Goal: Task Accomplishment & Management: Manage account settings

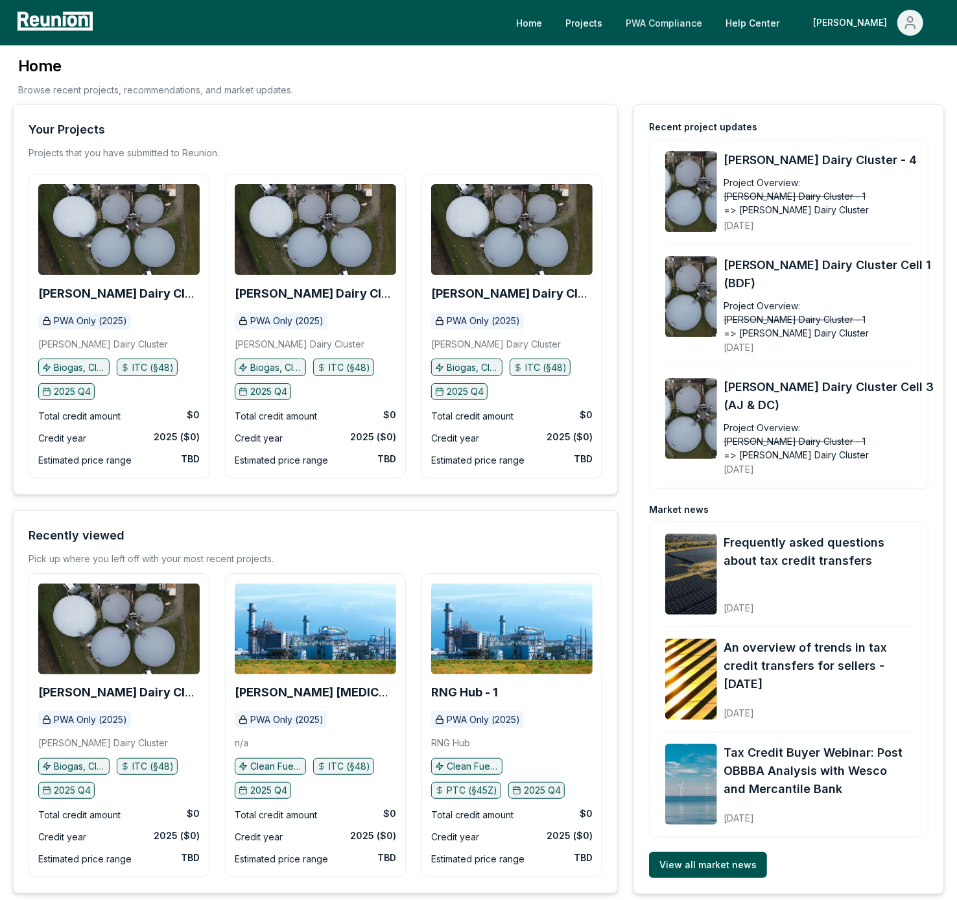
click at [712, 21] on link "PWA Compliance" at bounding box center [663, 23] width 97 height 26
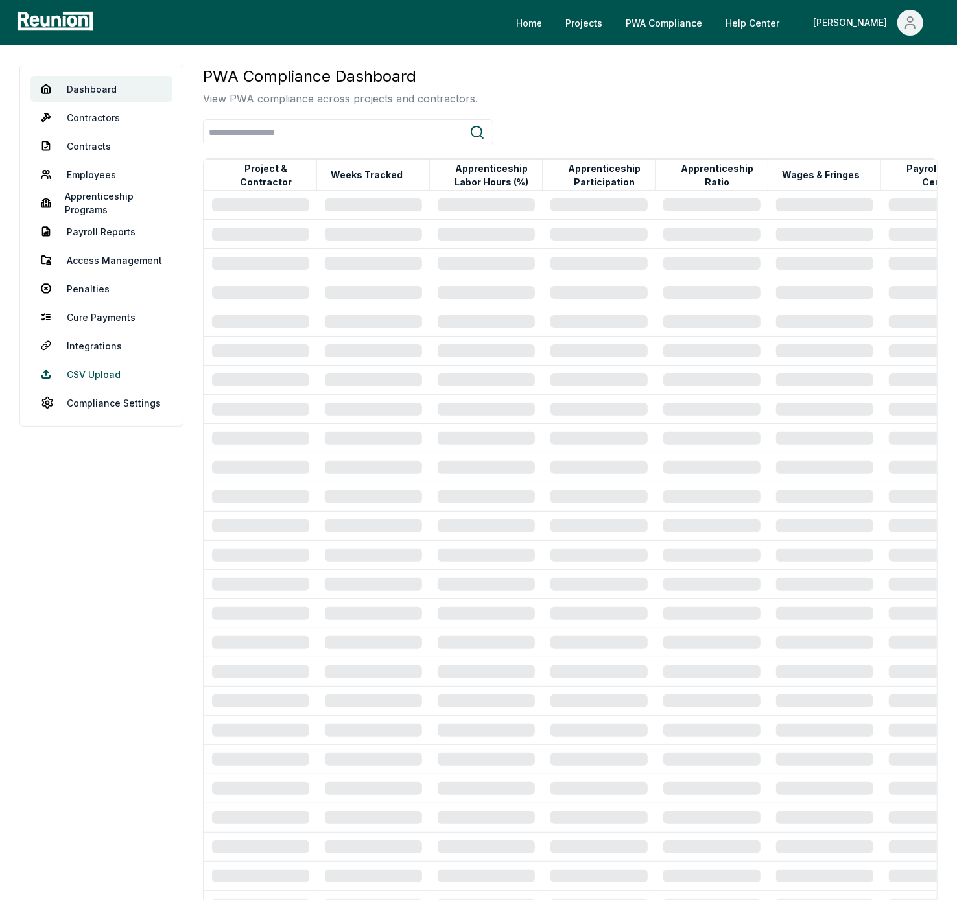
click at [124, 379] on link "CSV Upload" at bounding box center [101, 374] width 142 height 26
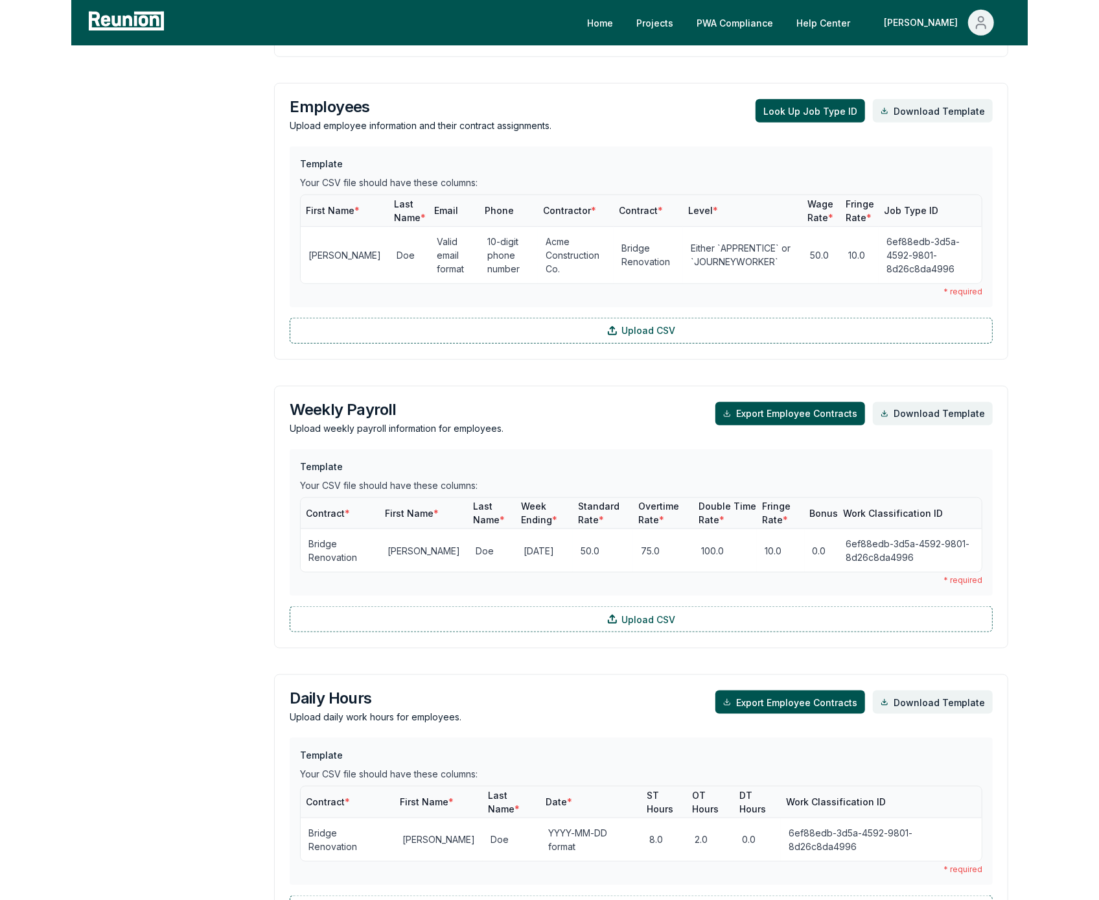
scroll to position [720, 0]
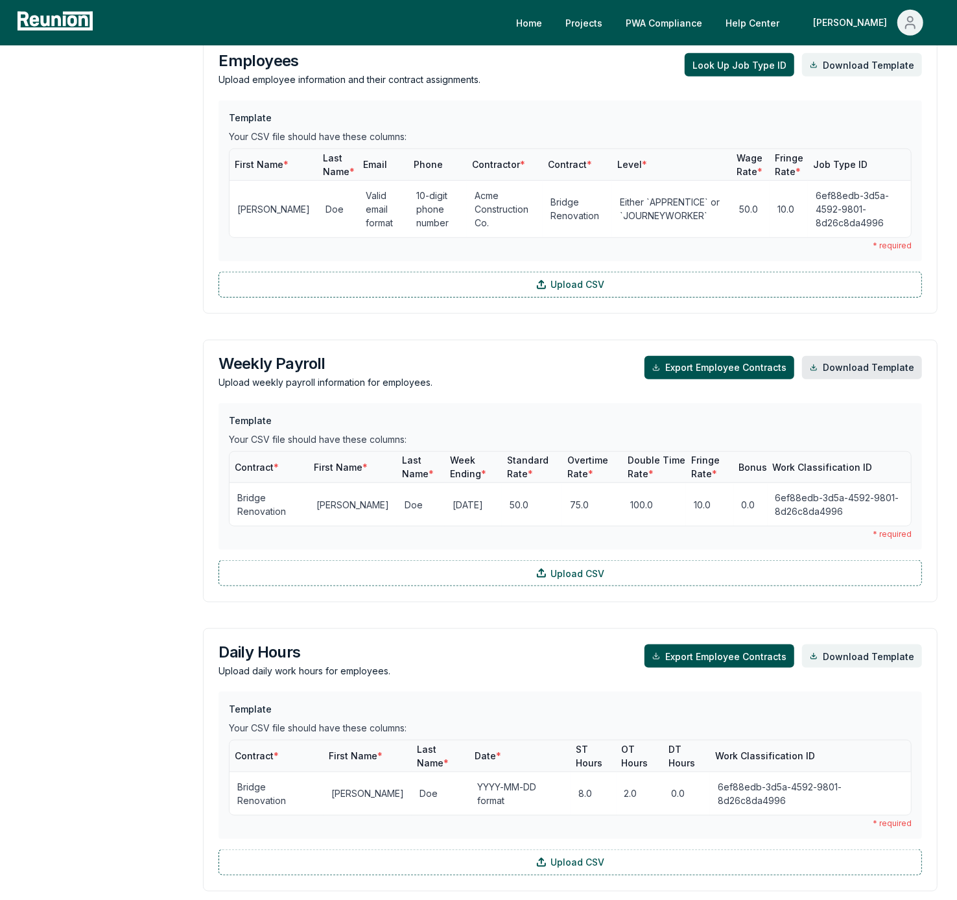
click at [869, 379] on link "Download Template" at bounding box center [862, 367] width 120 height 23
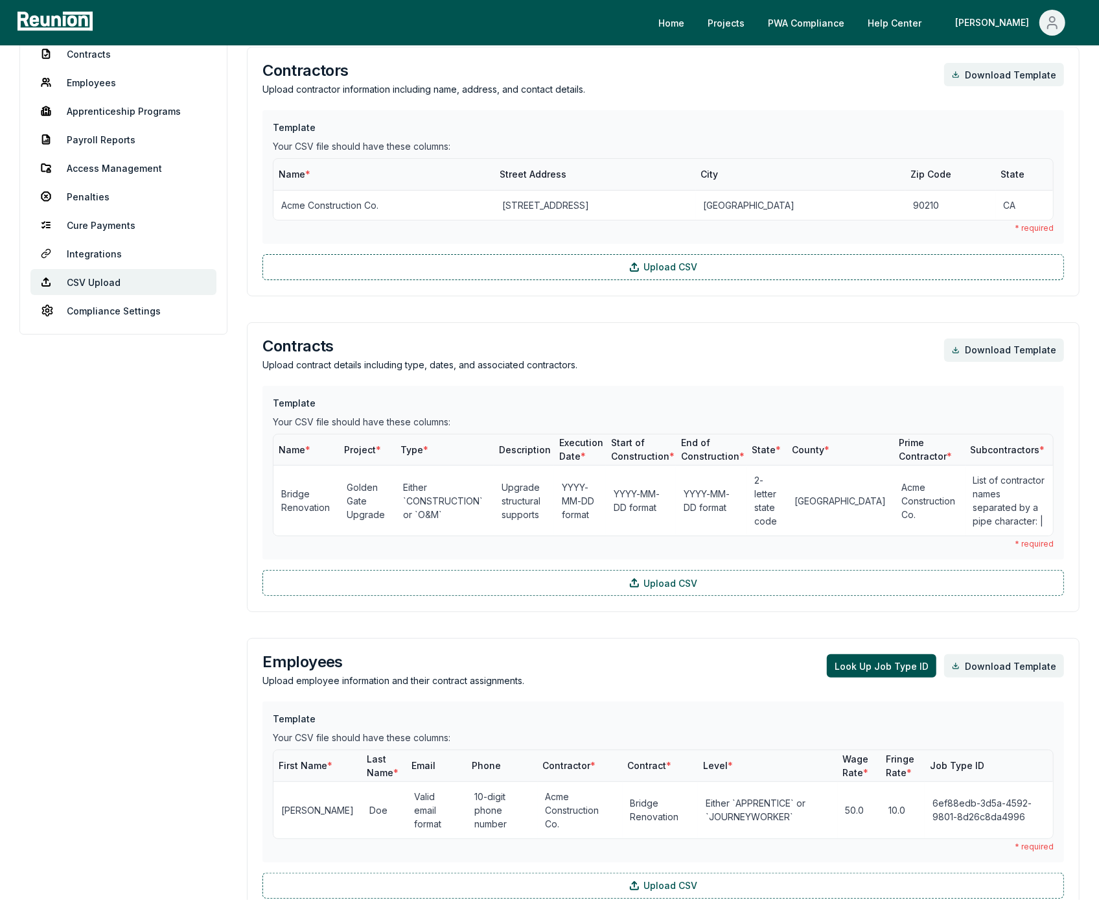
scroll to position [0, 0]
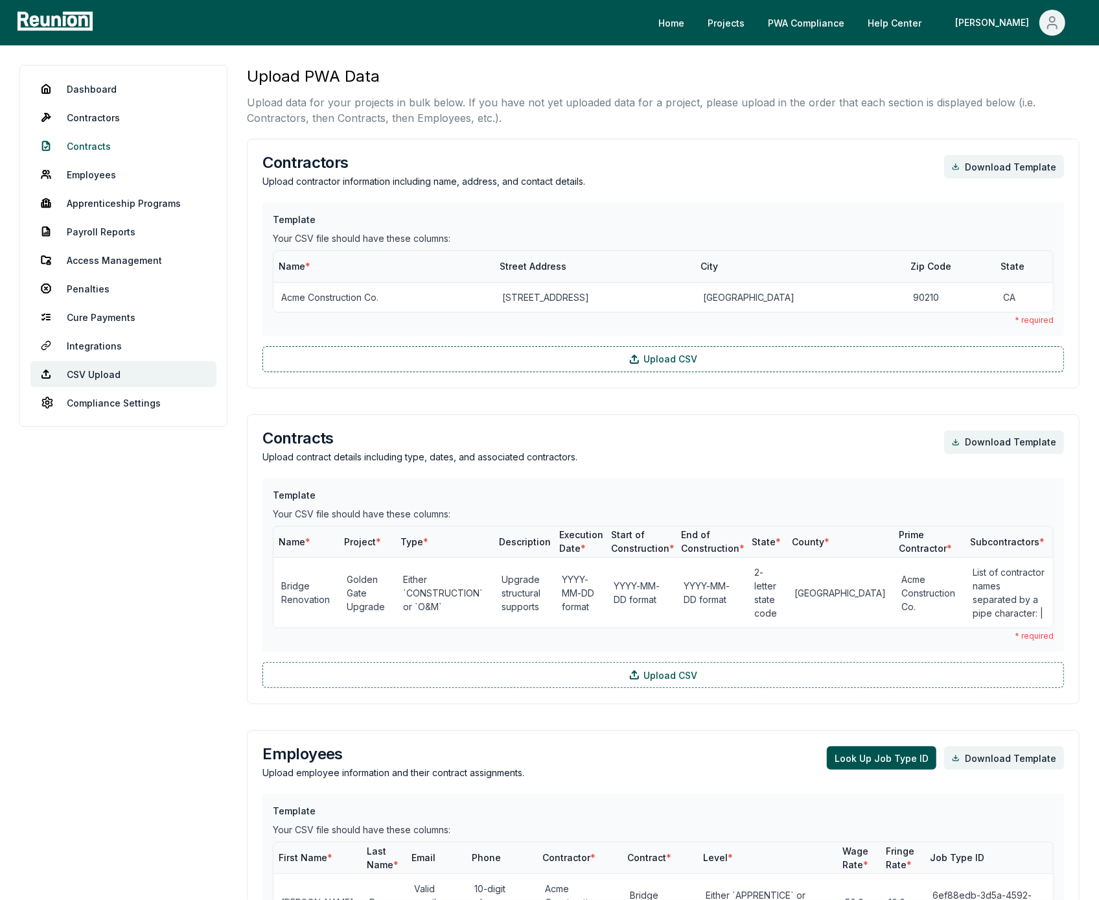
click at [106, 145] on link "Contracts" at bounding box center [123, 146] width 186 height 26
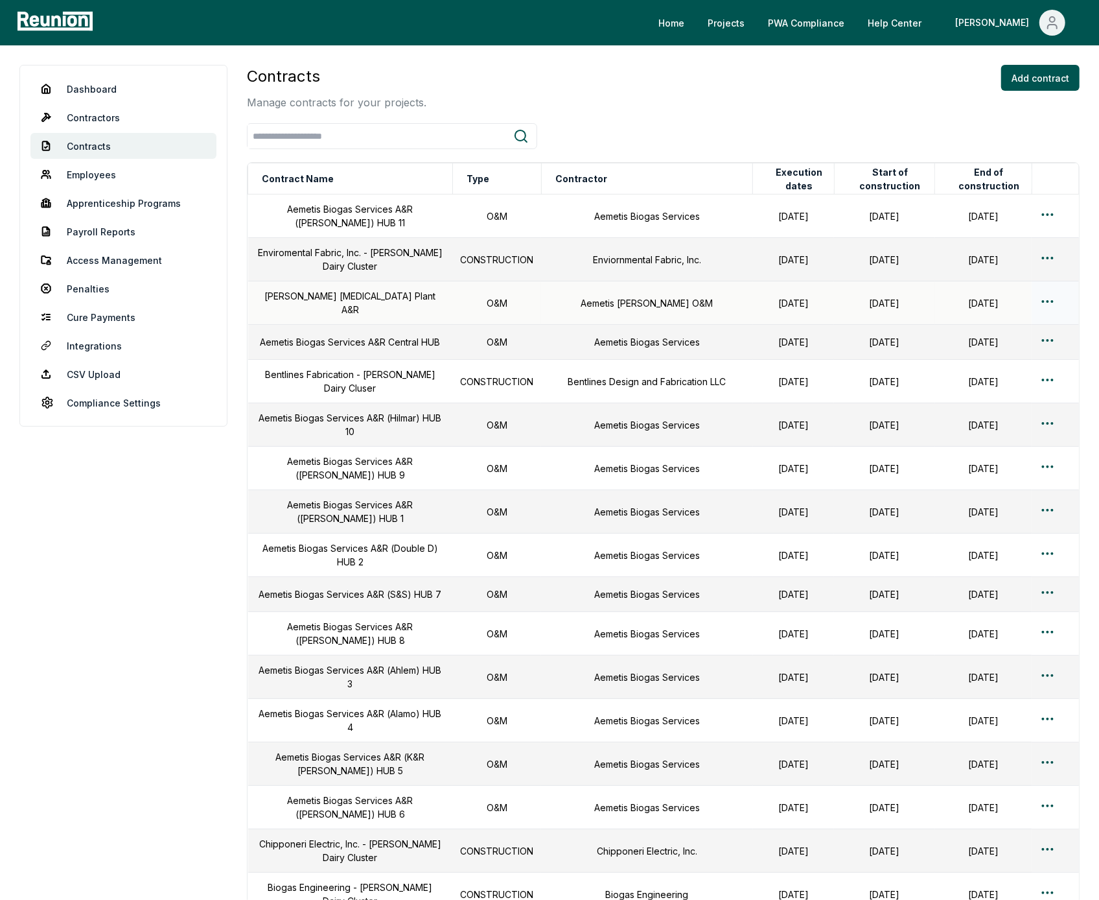
click at [956, 290] on html "Please visit us on your desktop We're working on making our marketplace mobile-…" at bounding box center [549, 750] width 1099 height 1500
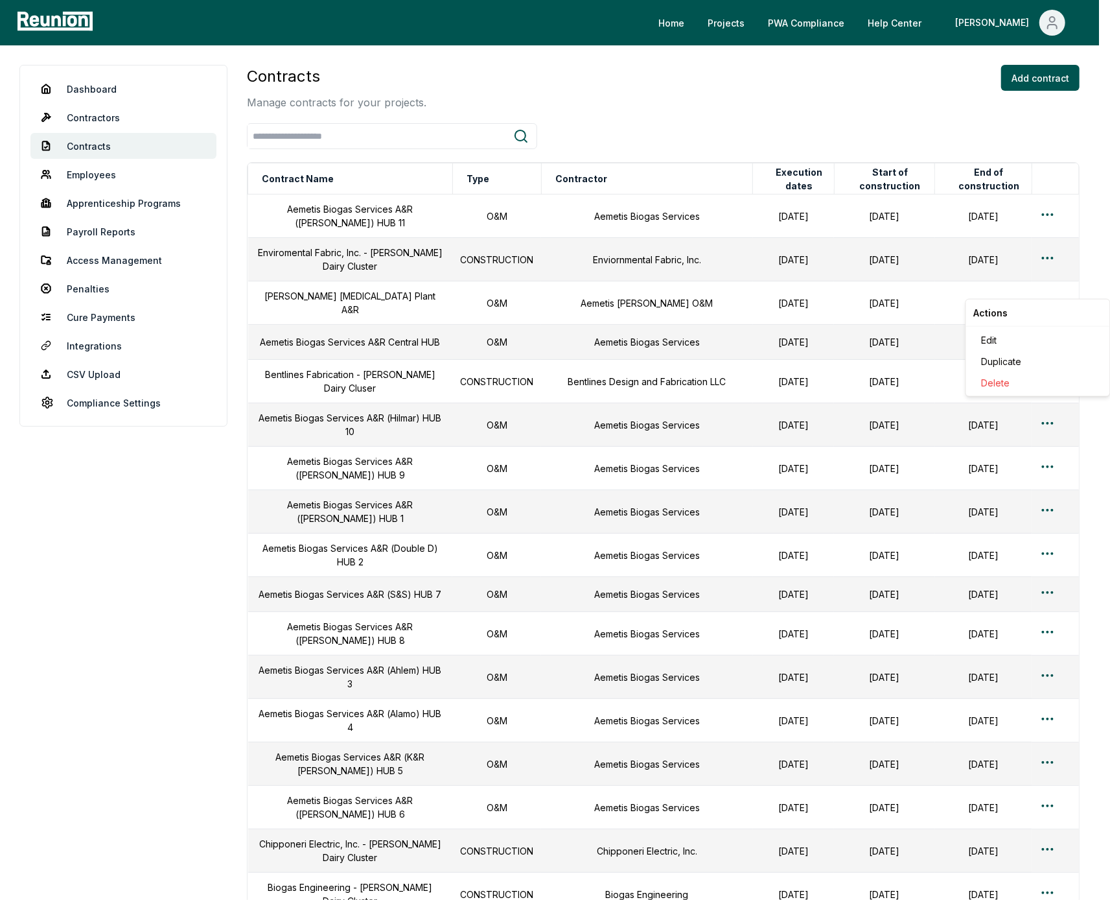
click at [43, 579] on html "Please visit us on your desktop We're working on making our marketplace mobile-…" at bounding box center [555, 750] width 1110 height 1500
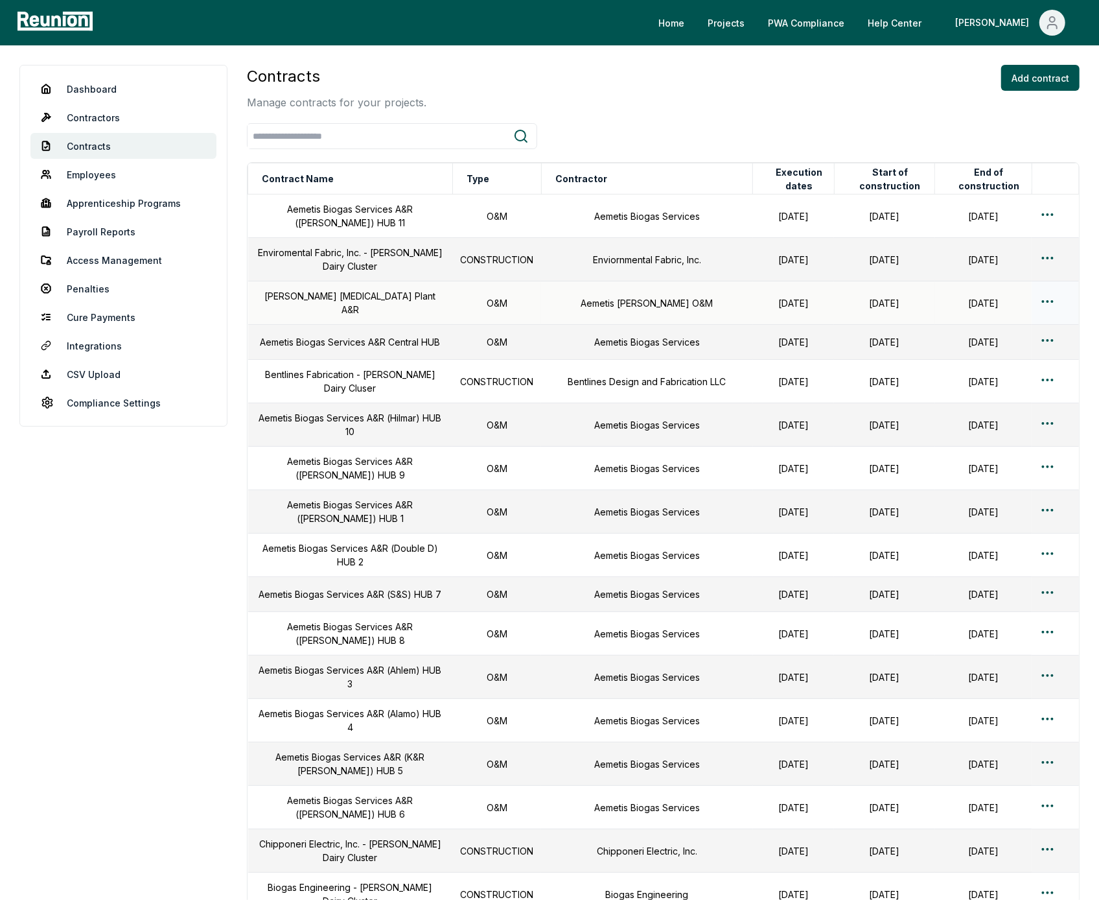
click at [956, 294] on html "Please visit us on your desktop We're working on making our marketplace mobile-…" at bounding box center [549, 750] width 1099 height 1500
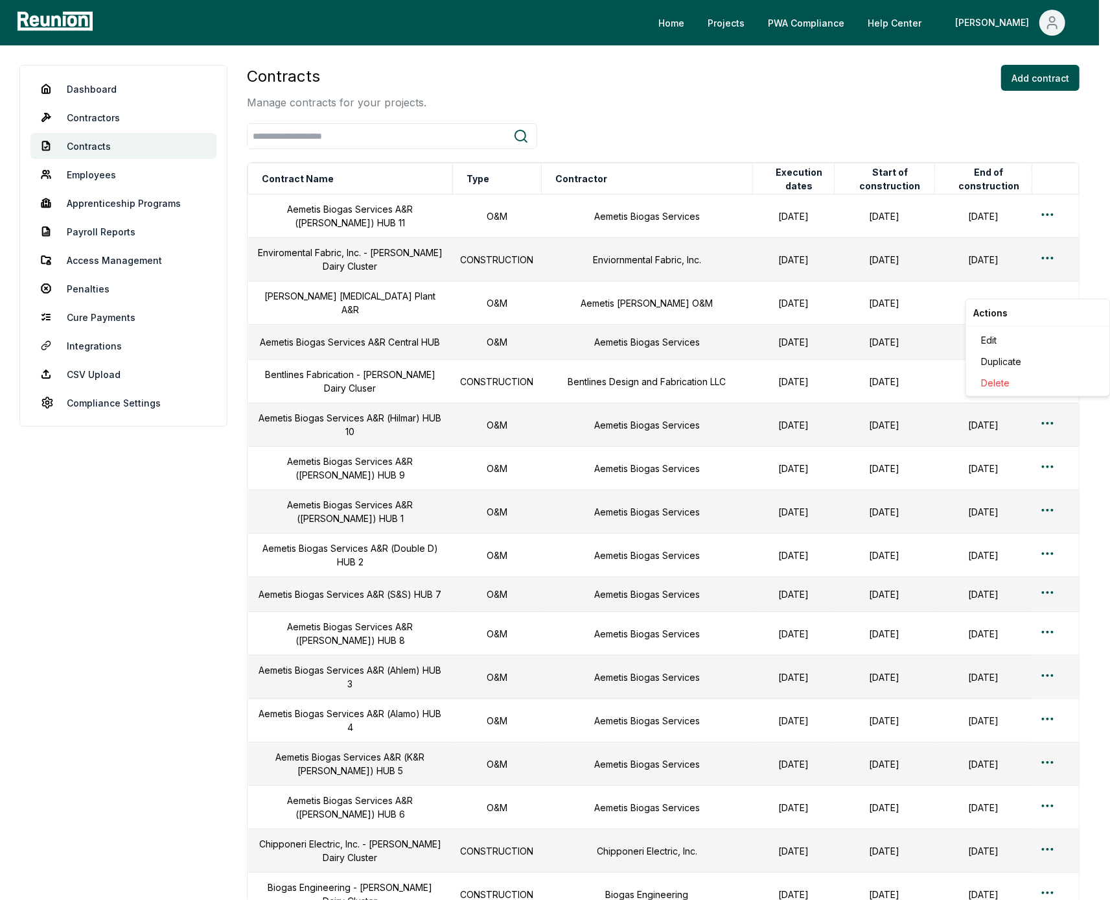
click at [233, 448] on html "Please visit us on your desktop We're working on making our marketplace mobile-…" at bounding box center [555, 750] width 1110 height 1500
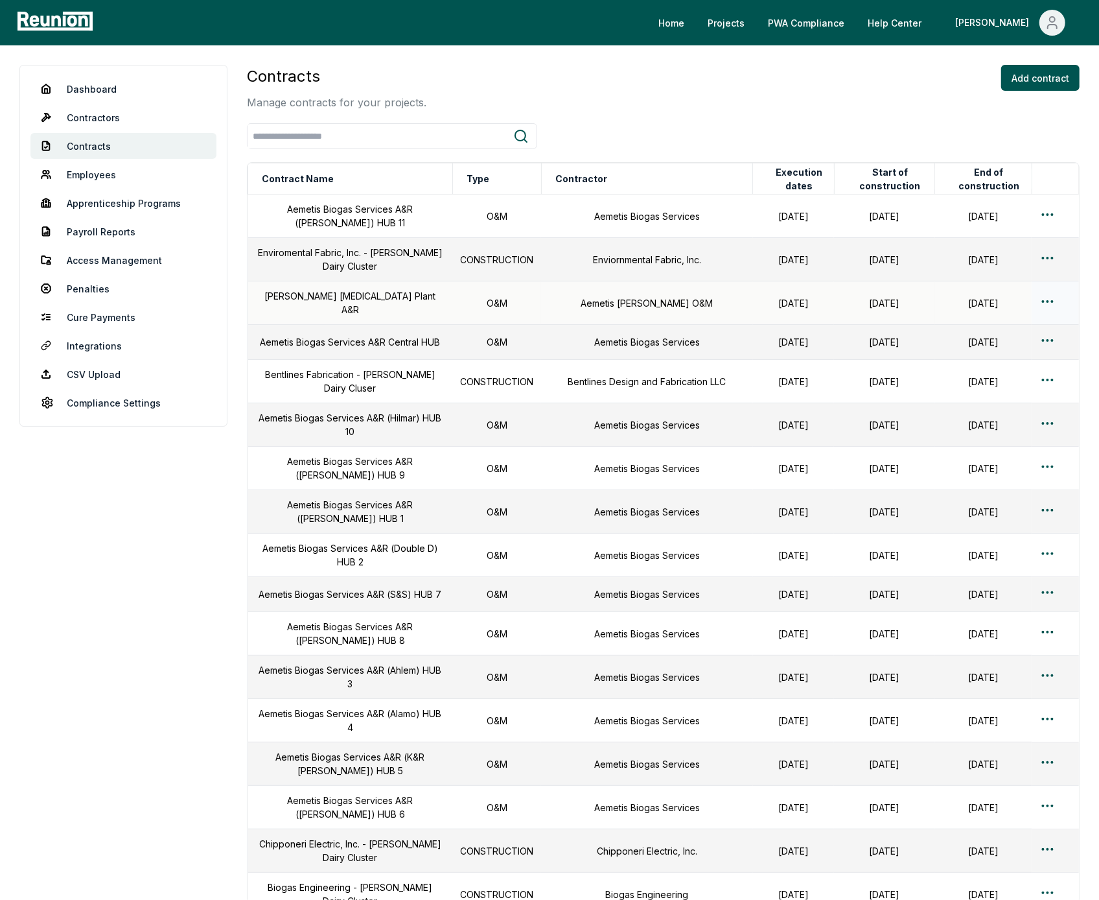
click at [956, 287] on html "Please visit us on your desktop We're working on making our marketplace mobile-…" at bounding box center [549, 750] width 1099 height 1500
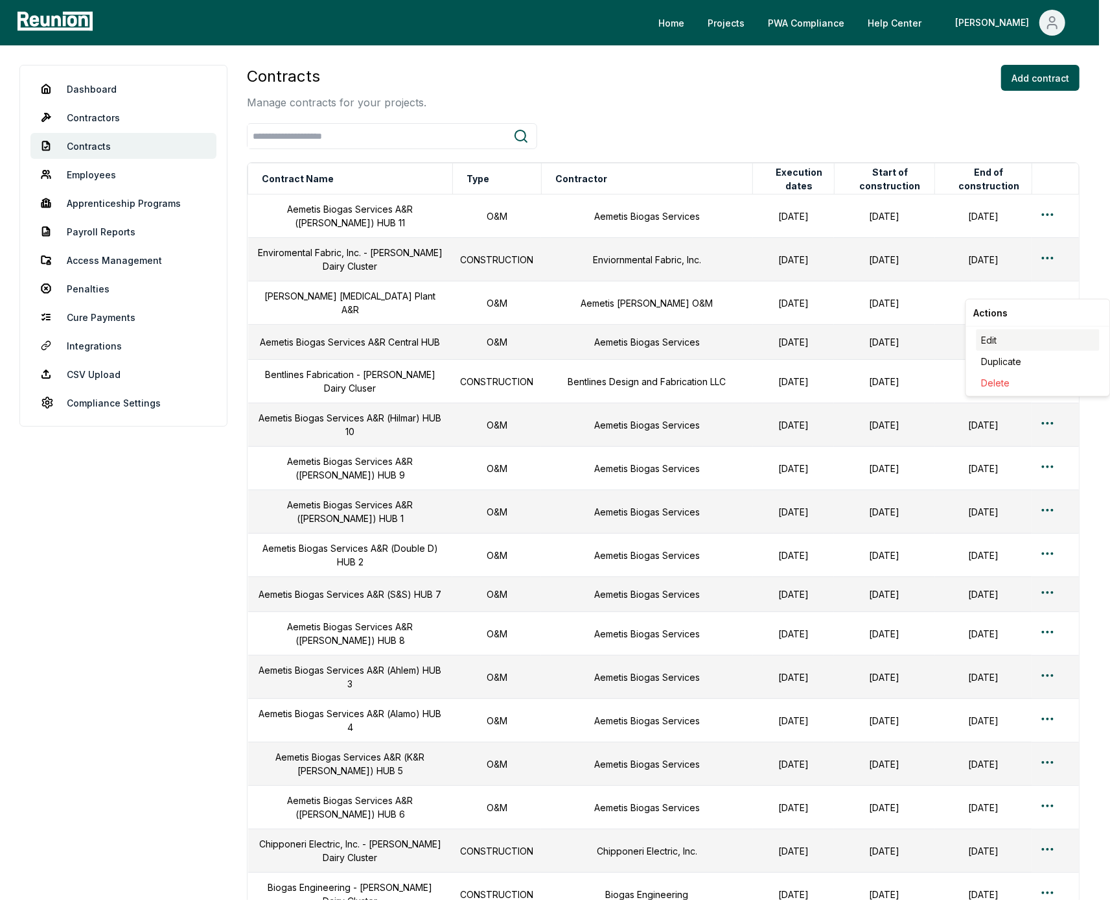
click at [956, 336] on div "Edit" at bounding box center [1038, 339] width 123 height 21
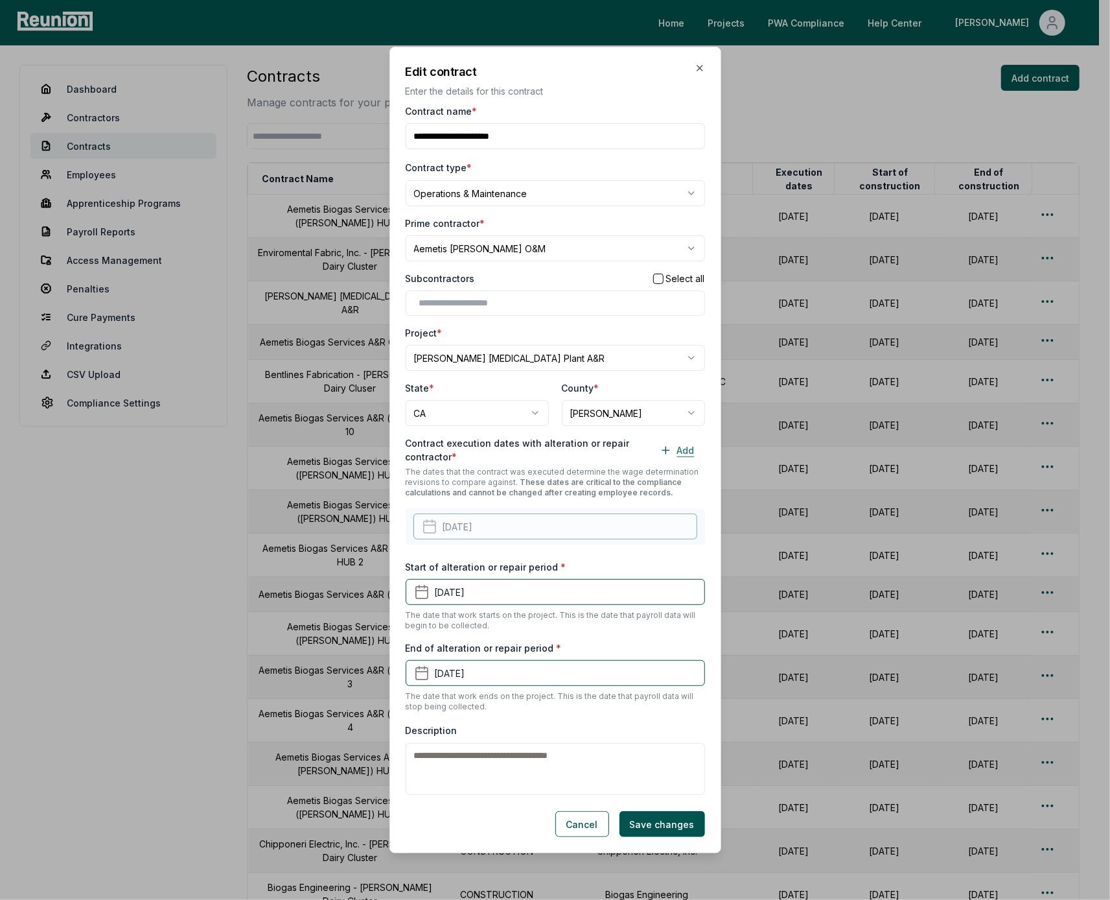
click at [673, 456] on button "Add" at bounding box center [677, 450] width 56 height 26
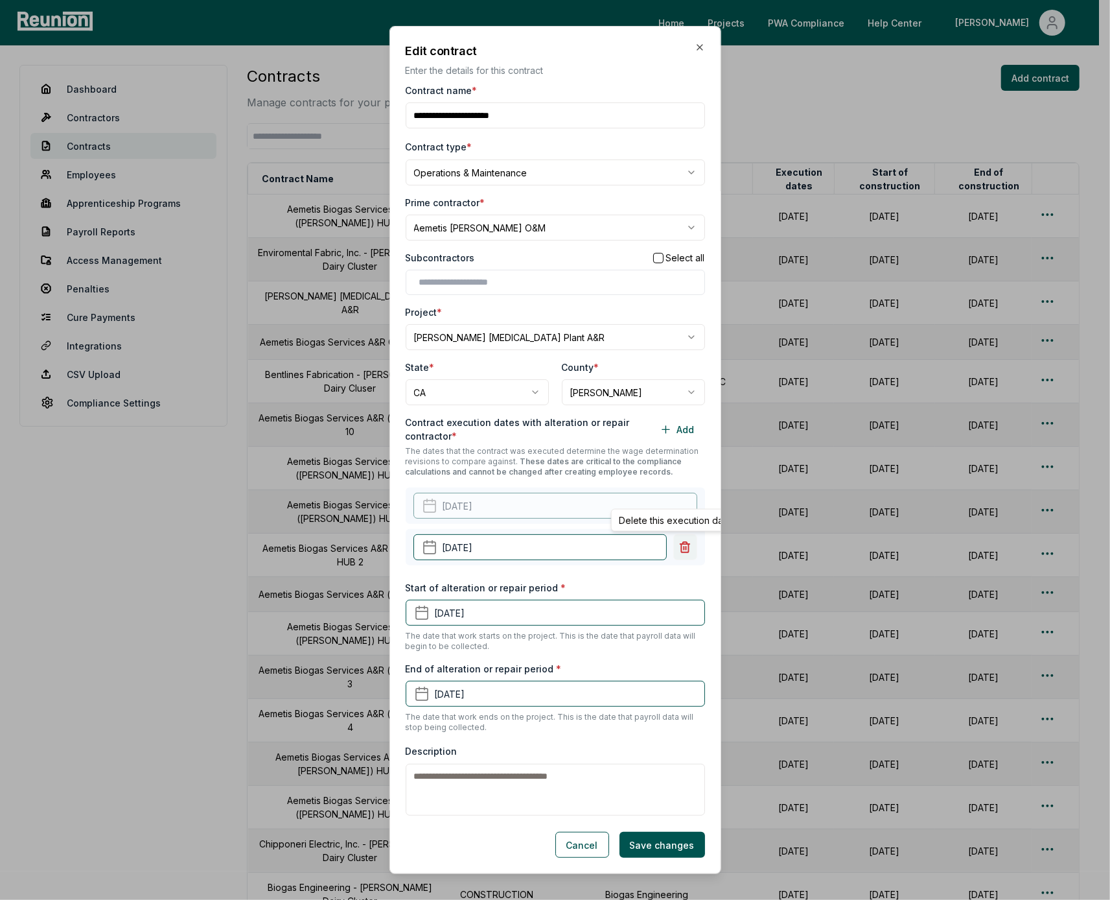
click at [681, 543] on icon at bounding box center [685, 547] width 9 height 10
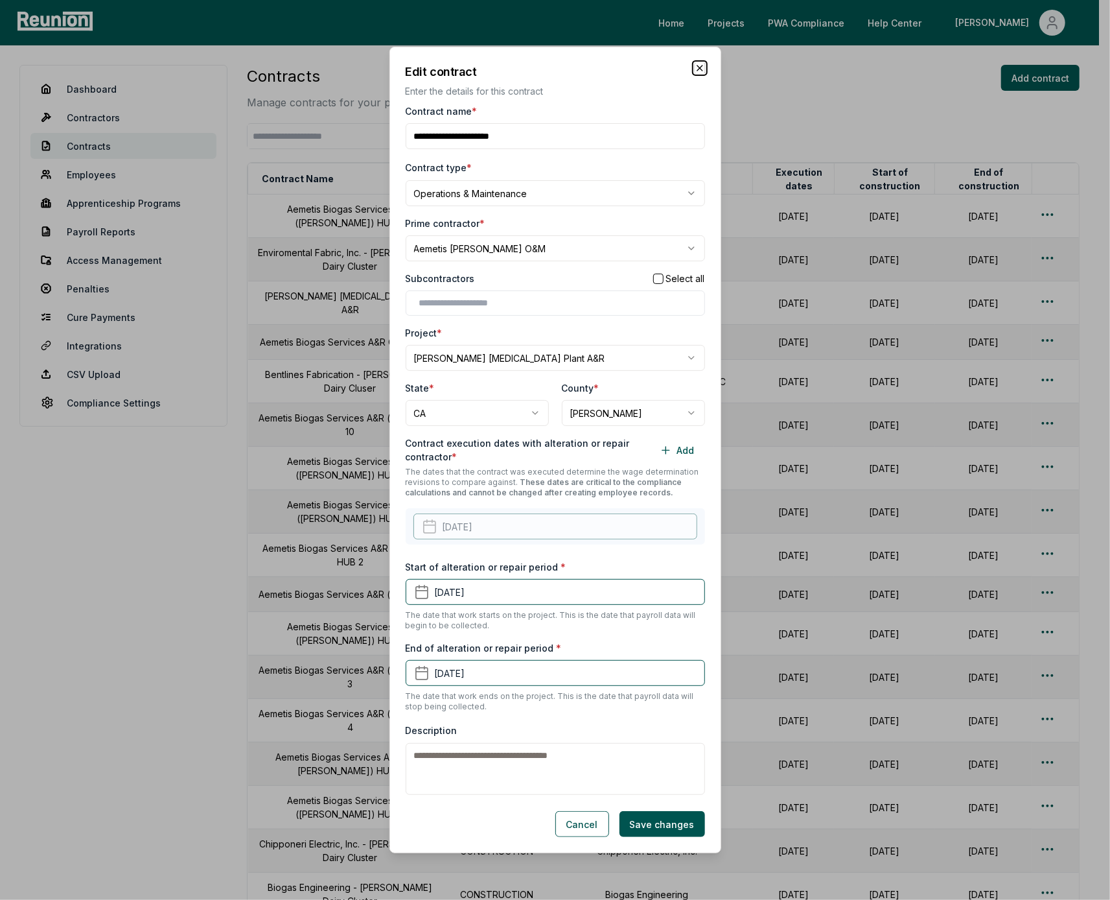
click at [695, 73] on icon "button" at bounding box center [700, 68] width 10 height 10
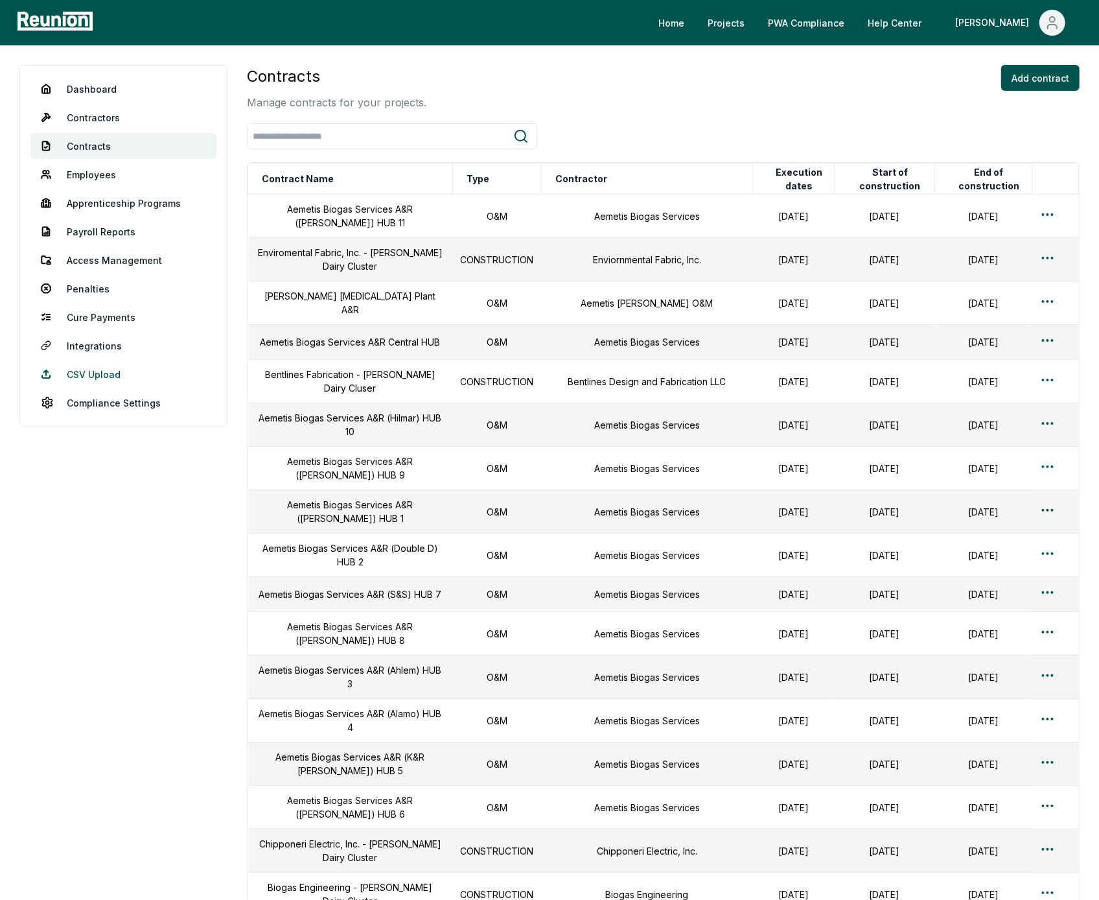
click at [100, 378] on link "CSV Upload" at bounding box center [123, 374] width 186 height 26
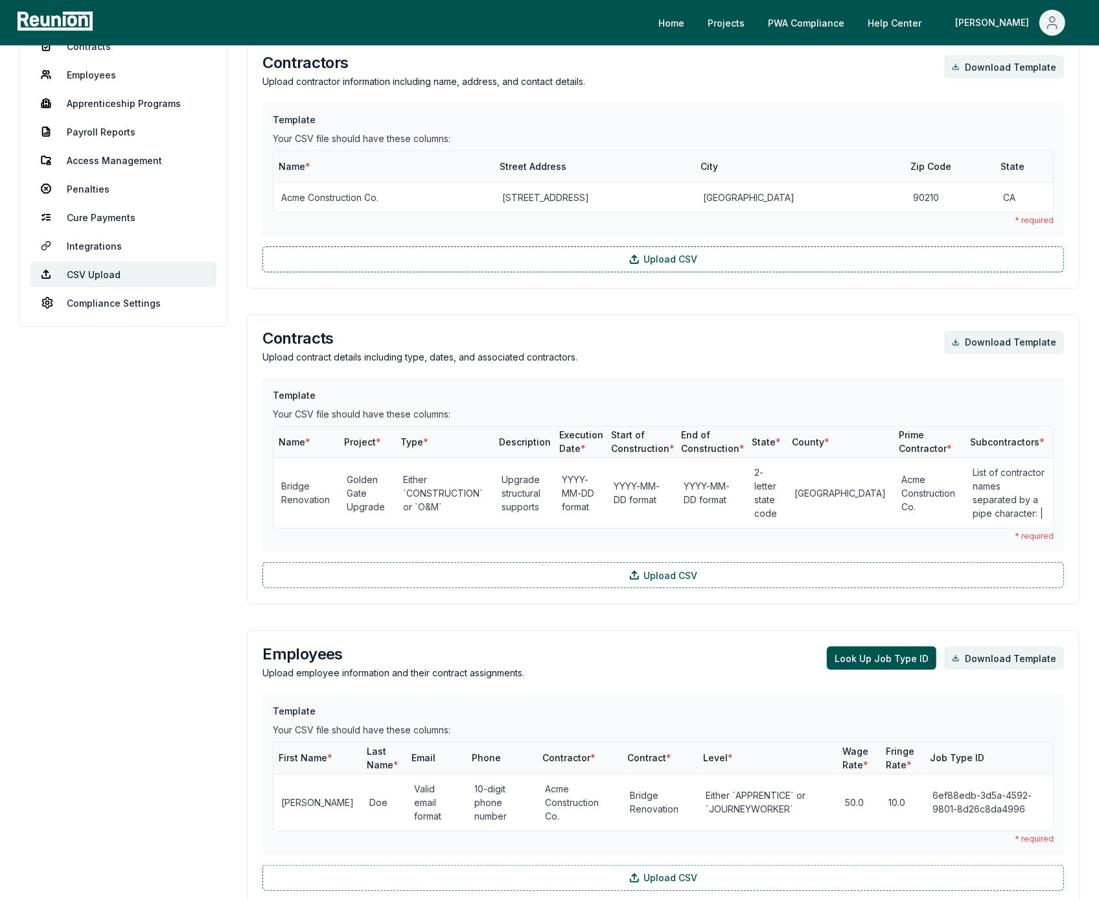
scroll to position [144, 0]
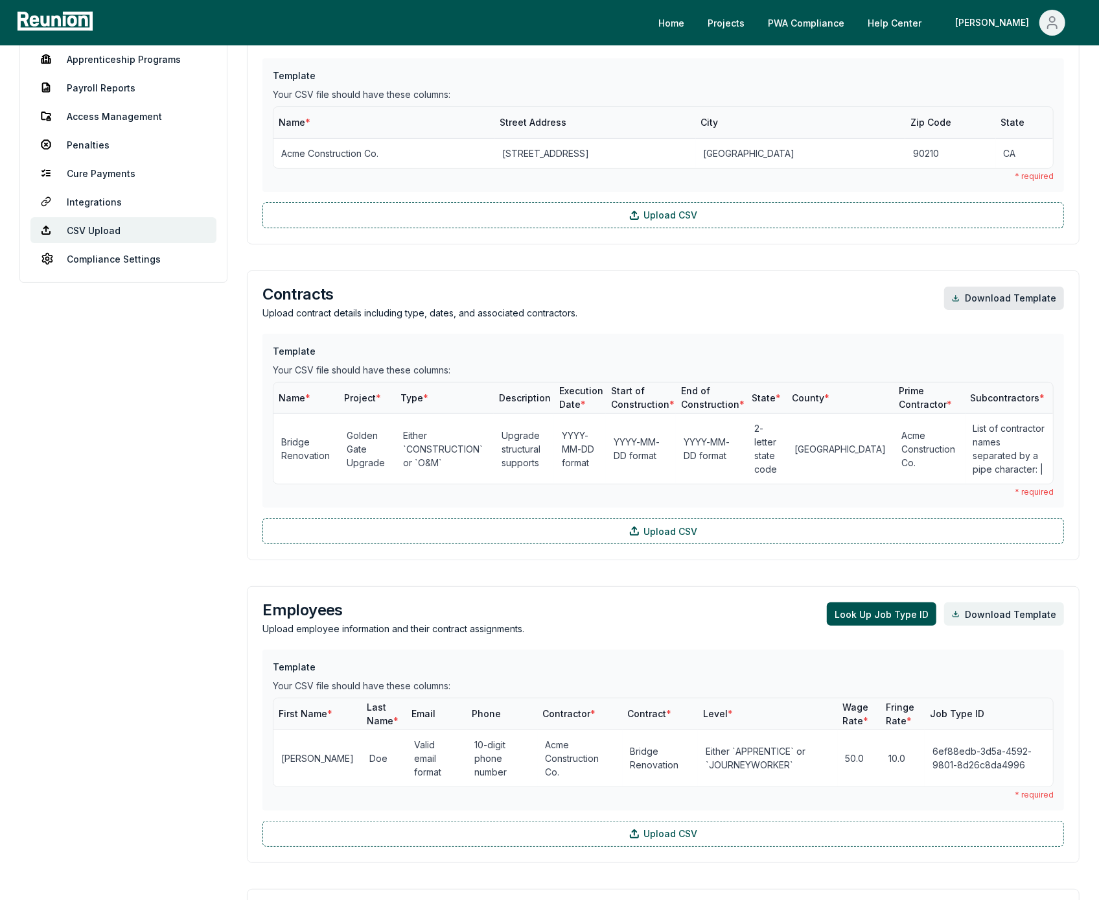
click at [956, 305] on link "Download Template" at bounding box center [1004, 298] width 120 height 23
drag, startPoint x: 550, startPoint y: 61, endPoint x: 340, endPoint y: 141, distance: 224.0
click at [550, 62] on div "Template Your CSV file should have these columns: Name * Street Address City Zi…" at bounding box center [664, 125] width 802 height 134
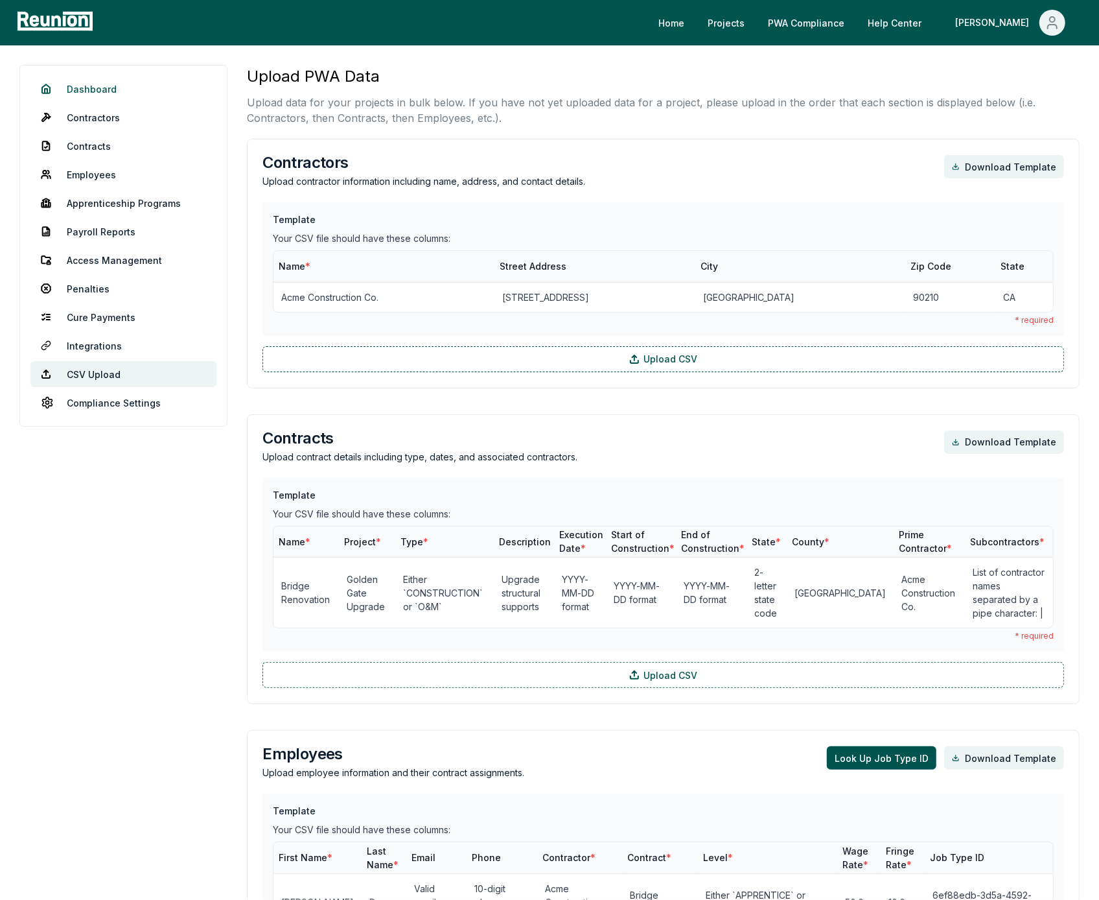
click at [93, 91] on link "Dashboard" at bounding box center [123, 89] width 186 height 26
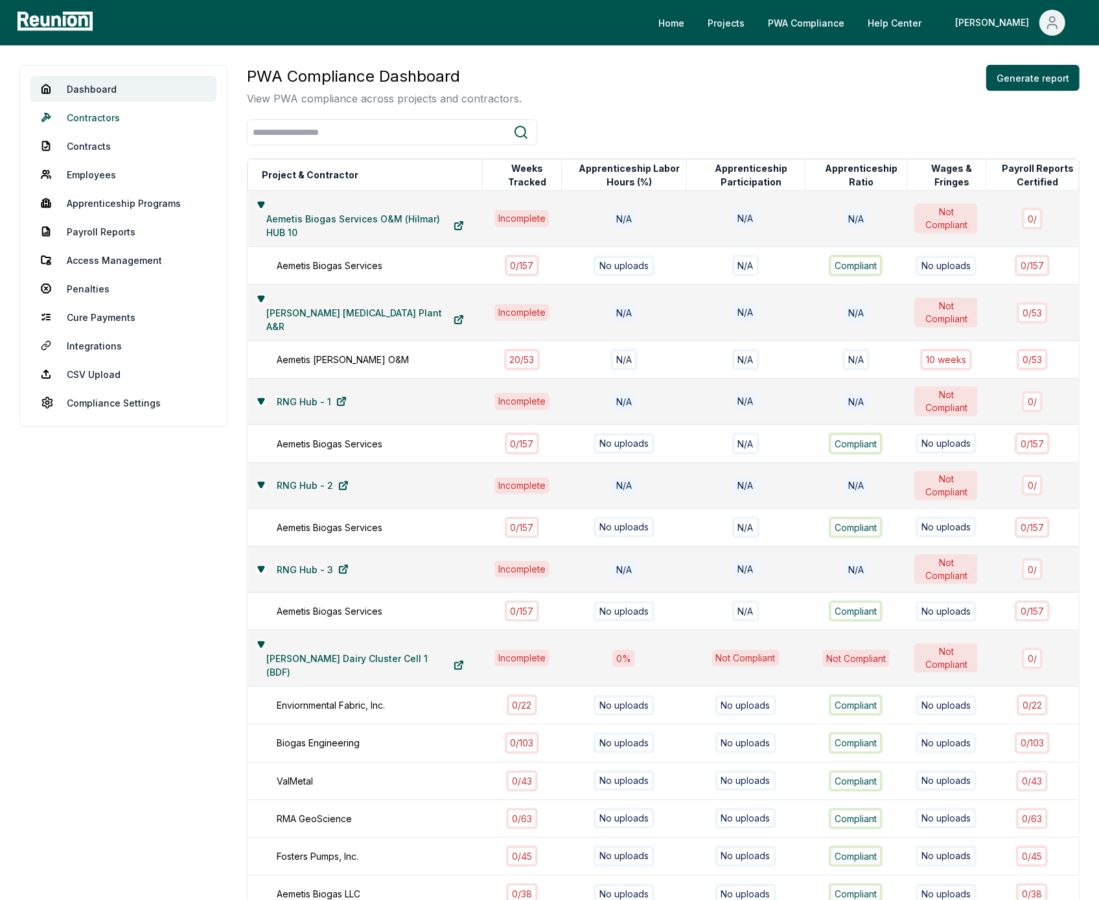
click at [99, 117] on link "Contractors" at bounding box center [123, 117] width 186 height 26
click at [94, 148] on link "Contracts" at bounding box center [123, 146] width 186 height 26
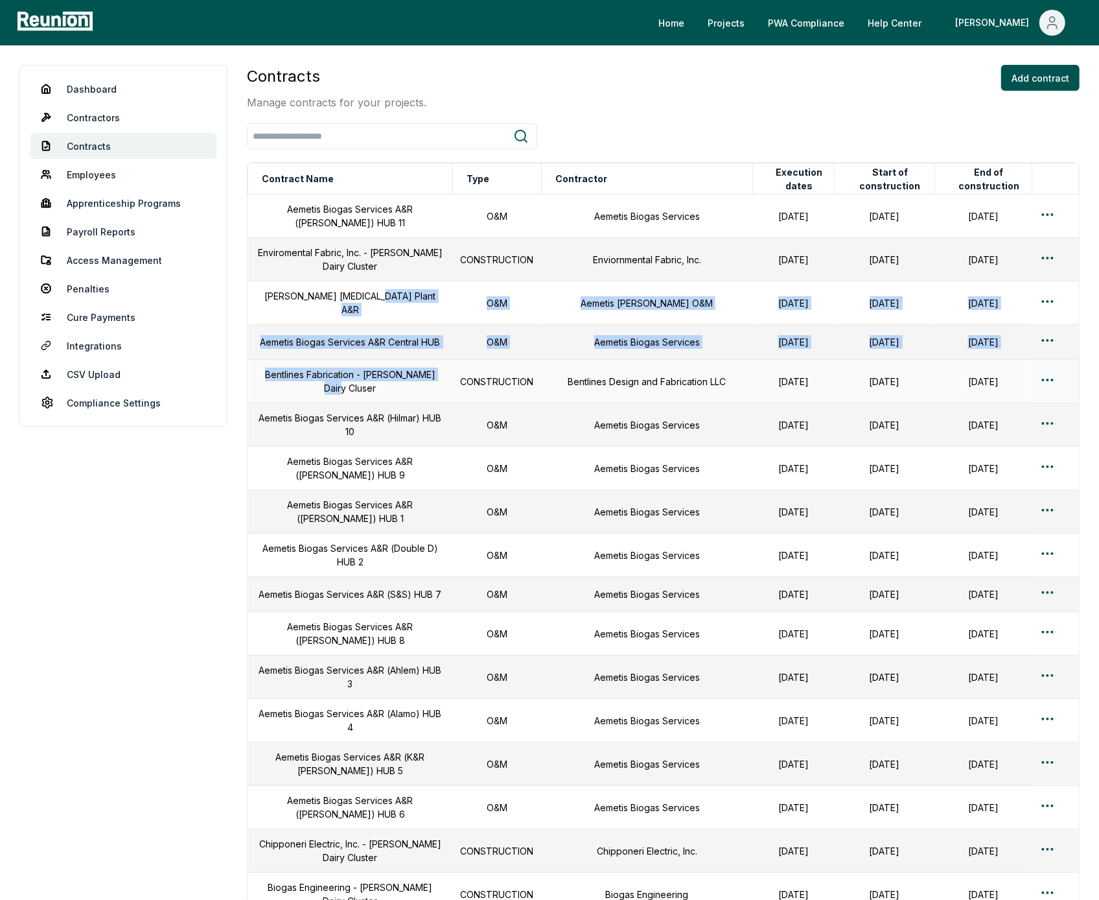
click at [449, 366] on tbody "Aemetis Biogas Services A&R ([PERSON_NAME]) HUB 11 O&M Aemetis Biogas Services …" at bounding box center [663, 785] width 831 height 1182
drag, startPoint x: 450, startPoint y: 371, endPoint x: 412, endPoint y: 303, distance: 77.8
click at [412, 303] on td "[PERSON_NAME] [MEDICAL_DATA] Plant A&R" at bounding box center [350, 302] width 205 height 43
click at [83, 113] on link "Contractors" at bounding box center [123, 117] width 186 height 26
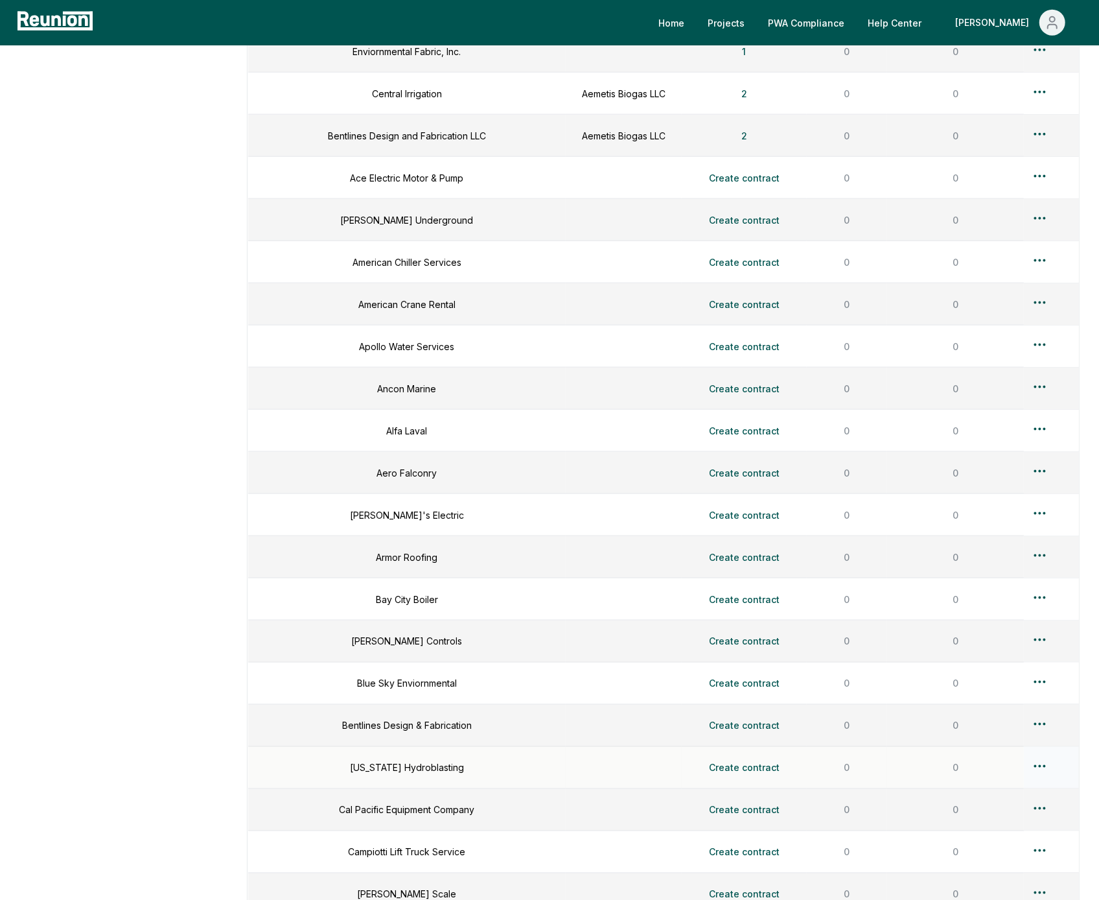
scroll to position [1584, 0]
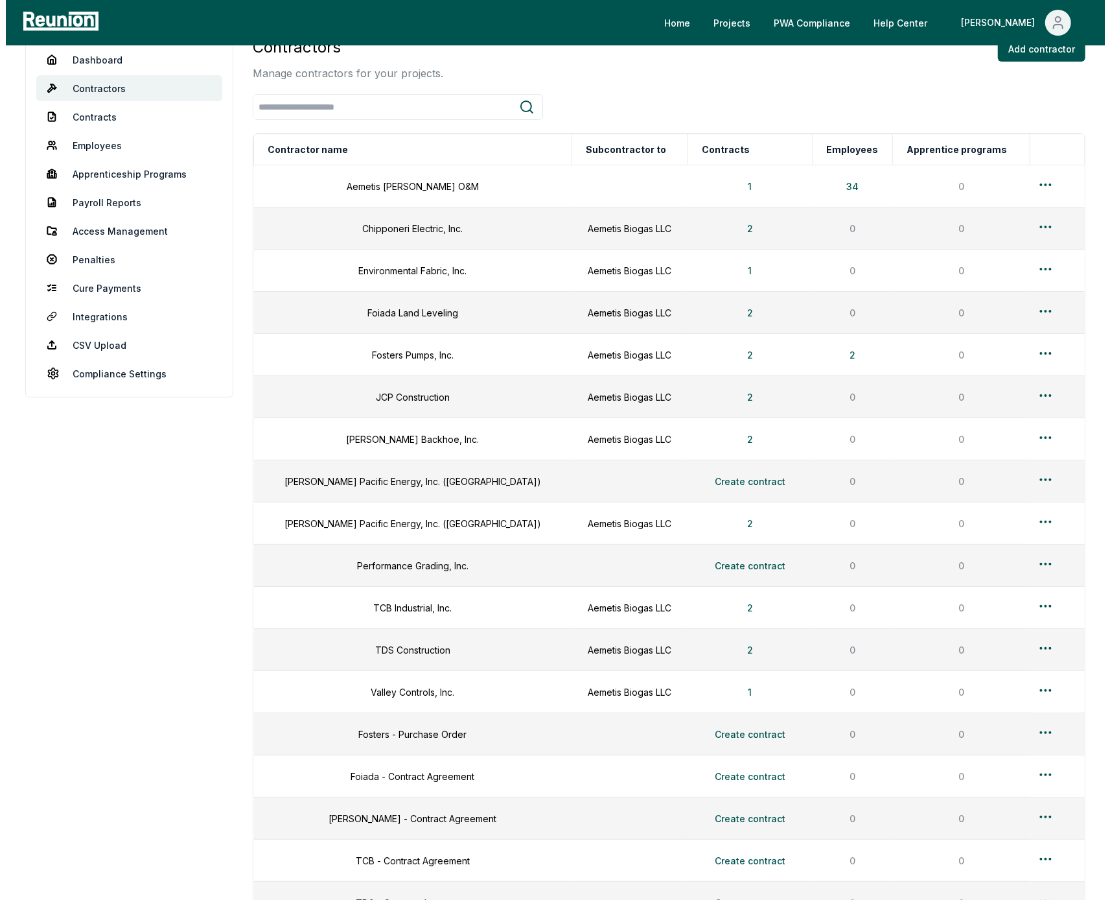
scroll to position [0, 0]
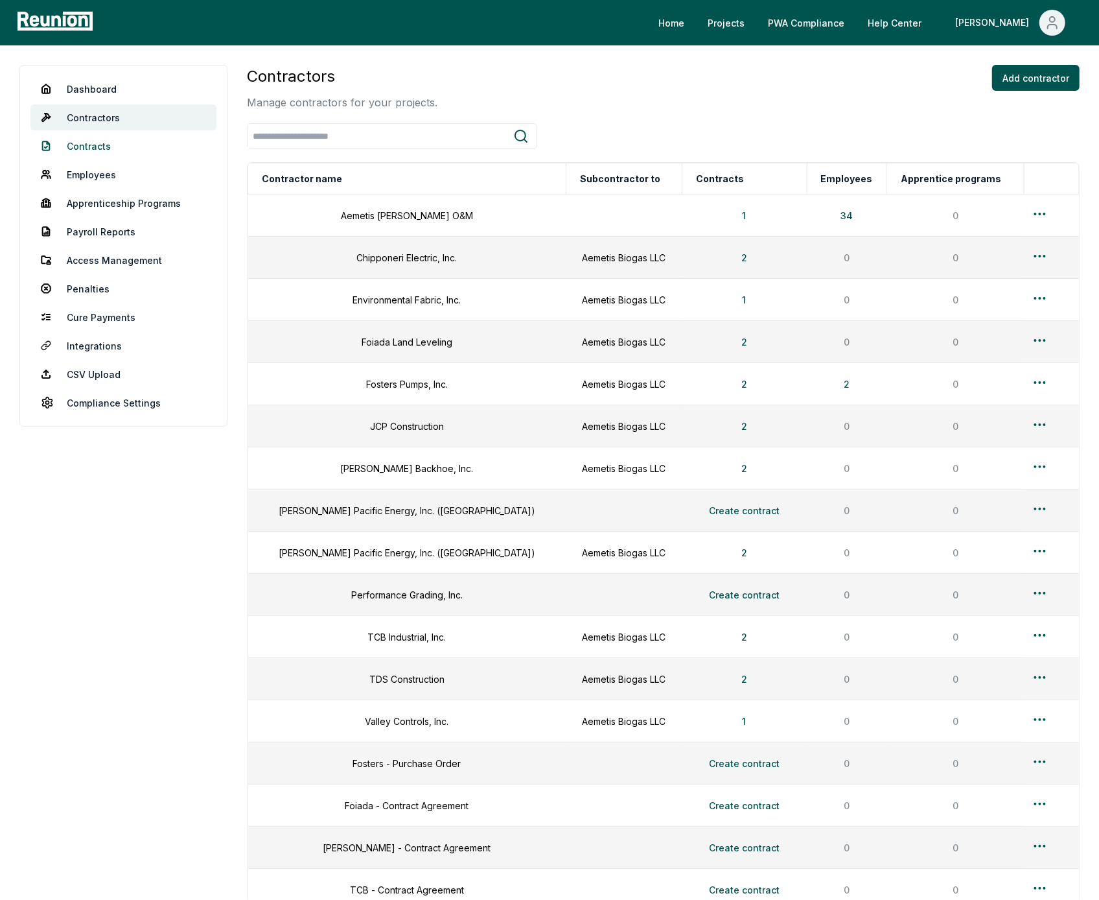
click at [99, 144] on link "Contracts" at bounding box center [123, 146] width 186 height 26
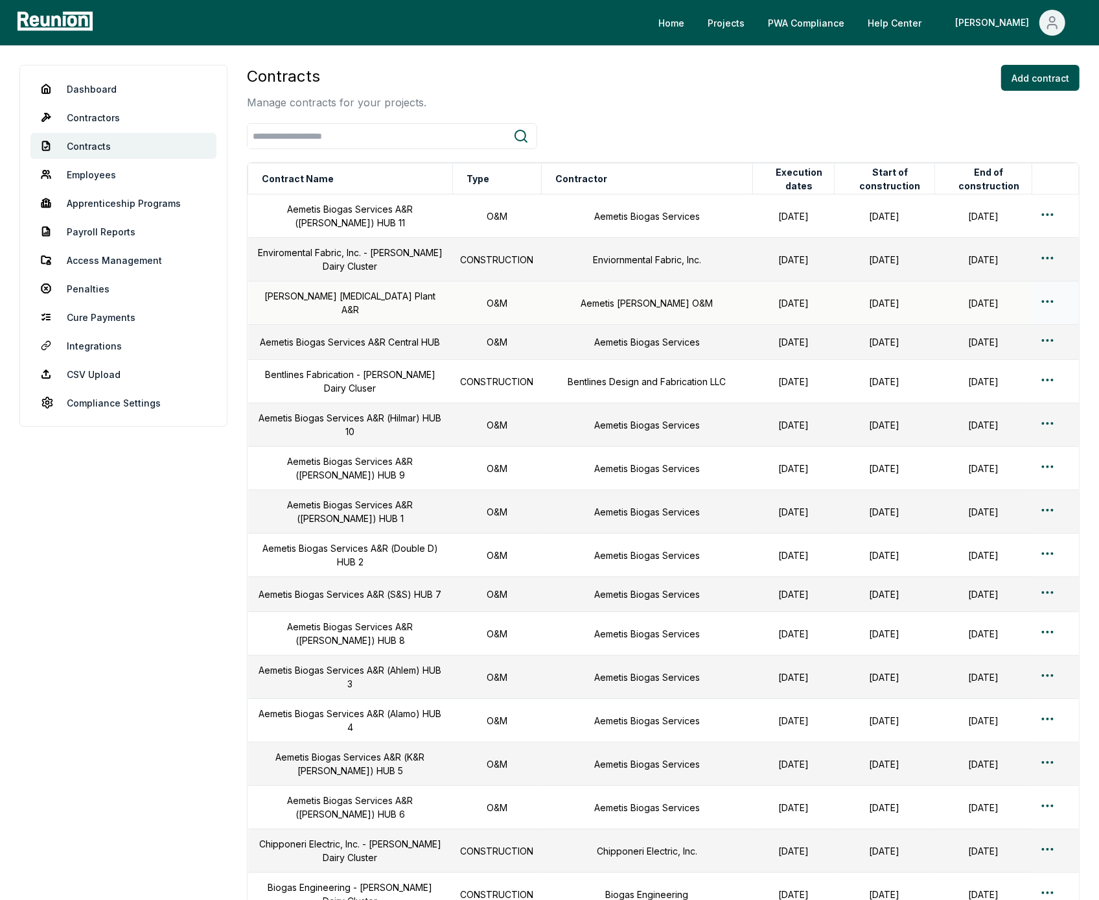
click at [956, 290] on html "Please visit us on your desktop We're working on making our marketplace mobile-…" at bounding box center [549, 750] width 1099 height 1500
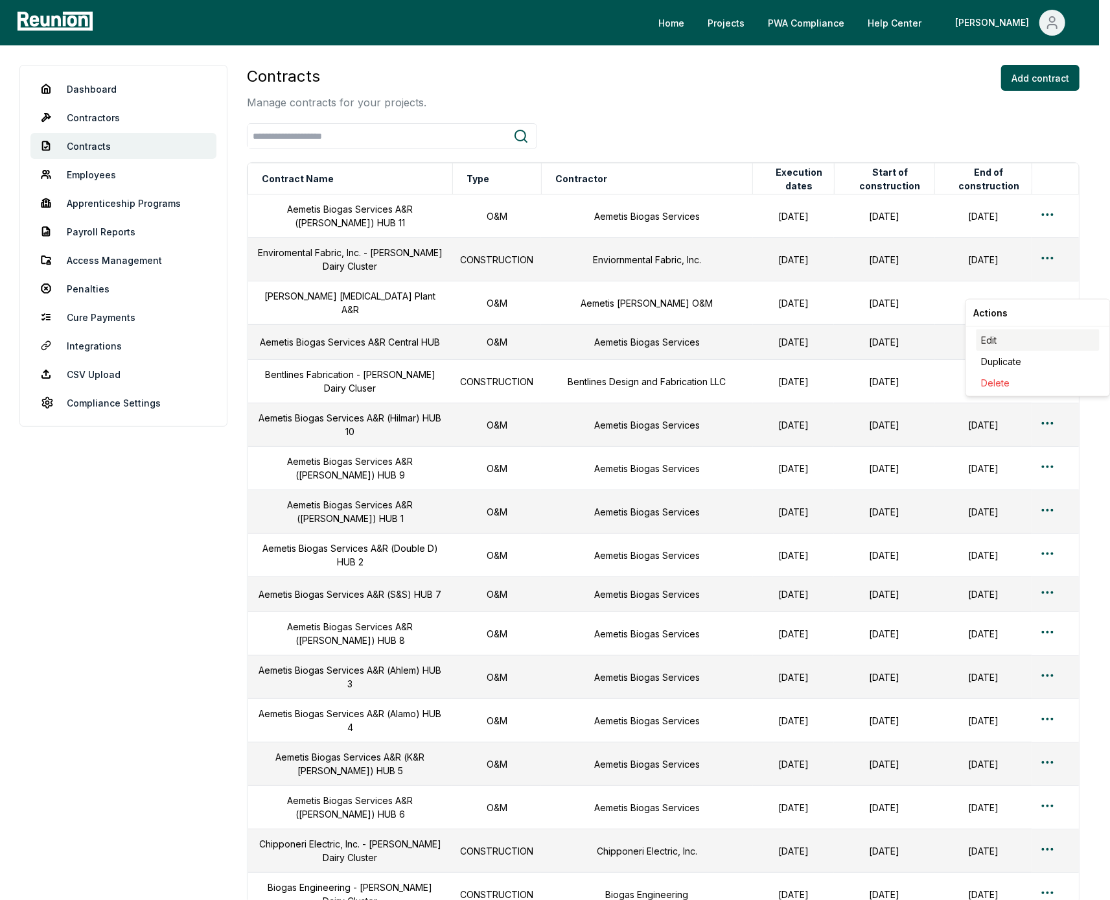
click at [956, 342] on div "Edit" at bounding box center [1038, 339] width 123 height 21
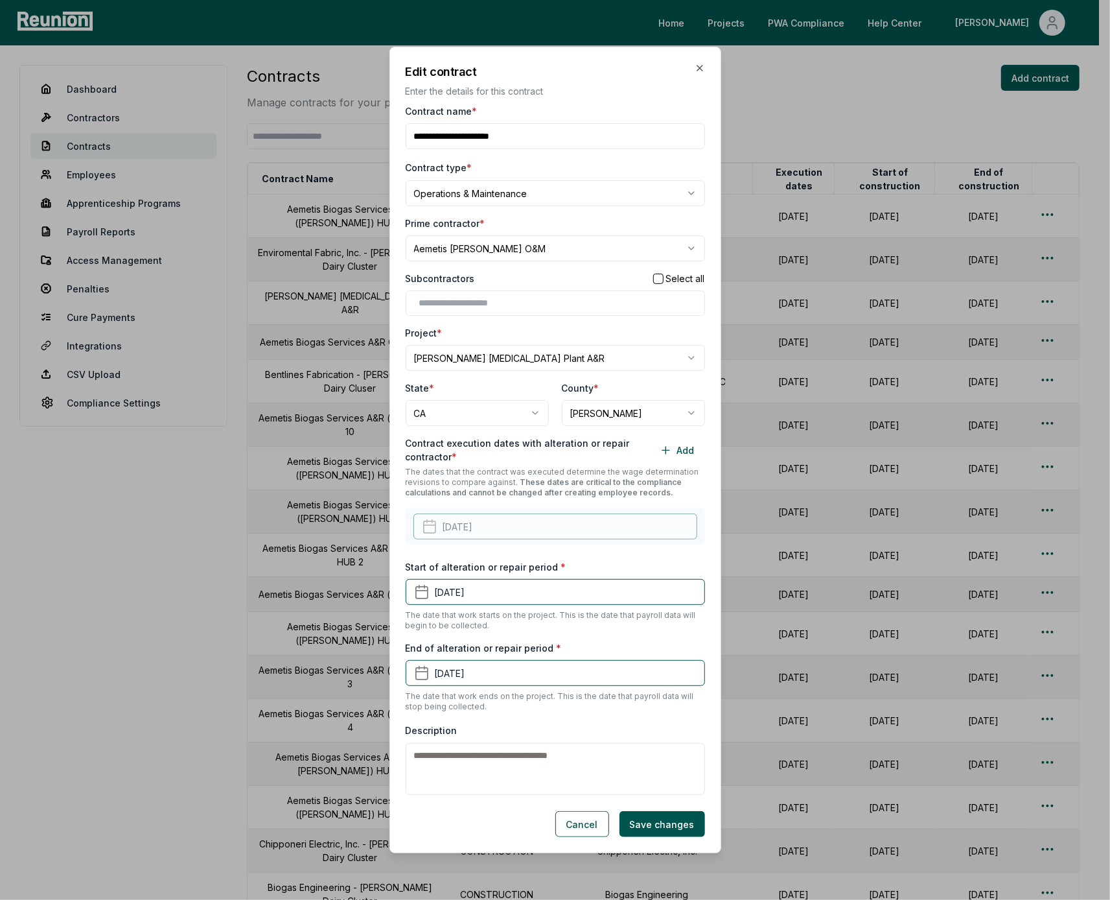
click at [644, 284] on div "Subcontractors Select all" at bounding box center [555, 279] width 299 height 14
click at [653, 281] on button "button" at bounding box center [658, 279] width 10 height 10
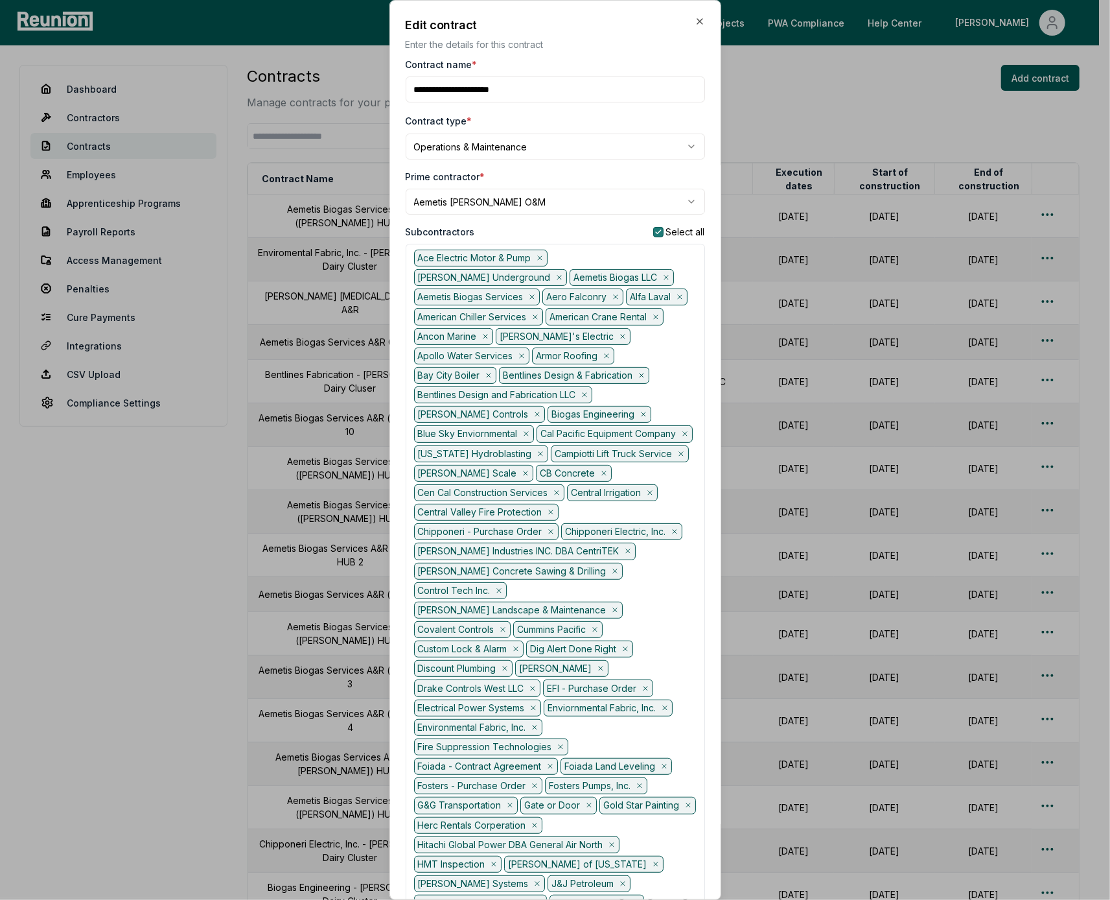
click at [653, 230] on button "button" at bounding box center [658, 232] width 10 height 10
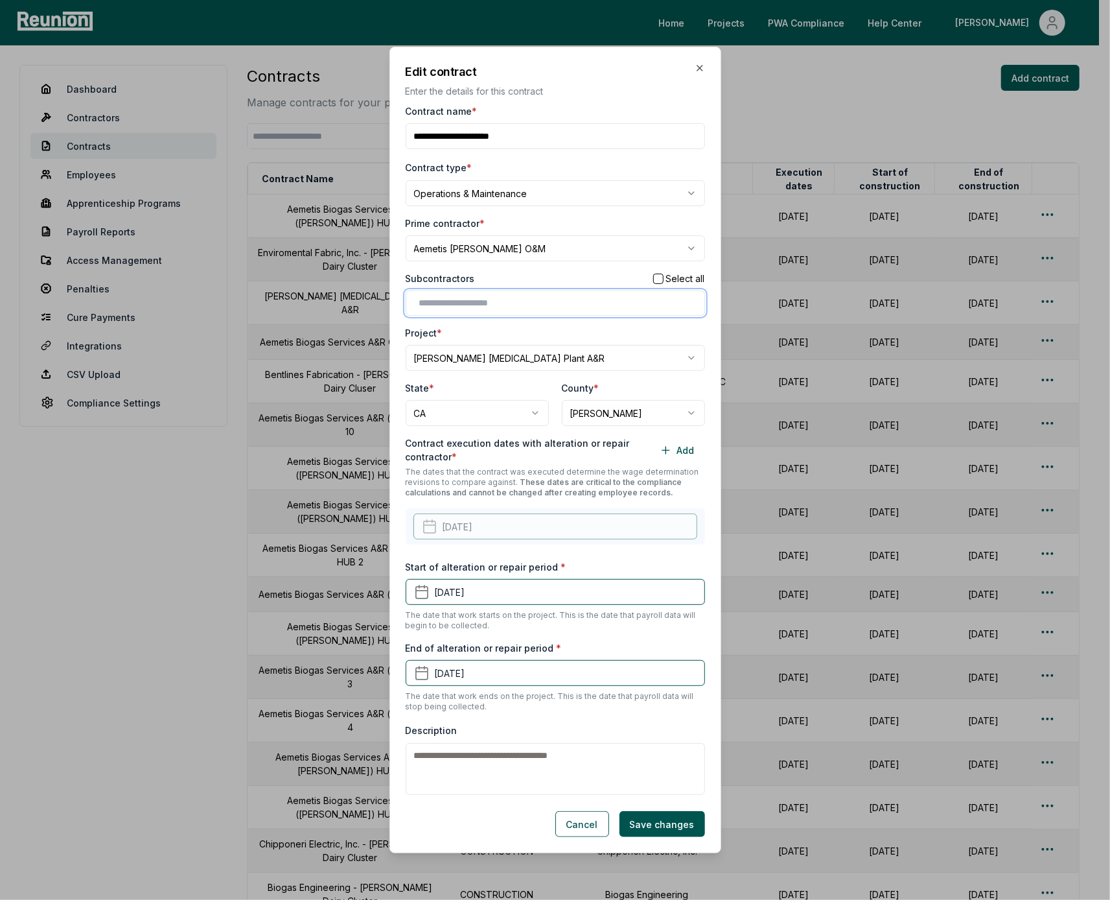
click at [507, 299] on input "text" at bounding box center [557, 303] width 277 height 14
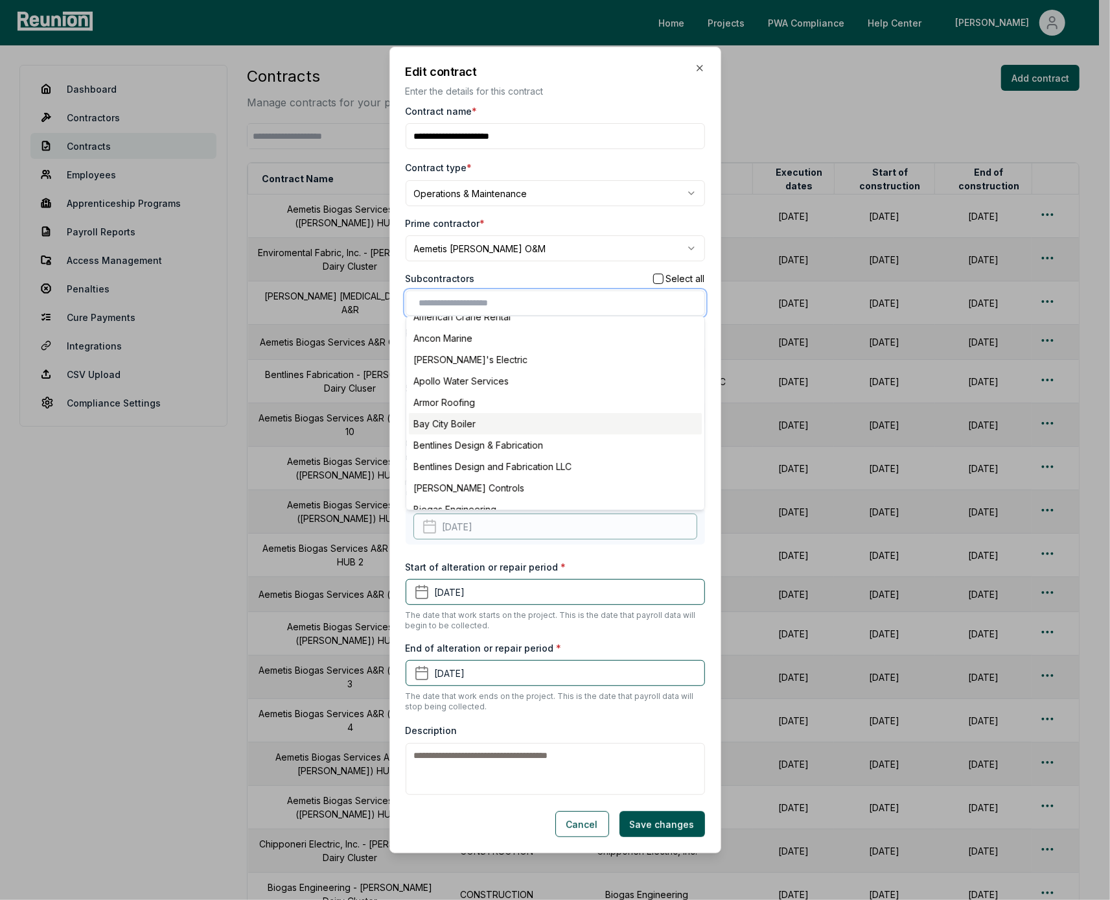
scroll to position [216, 0]
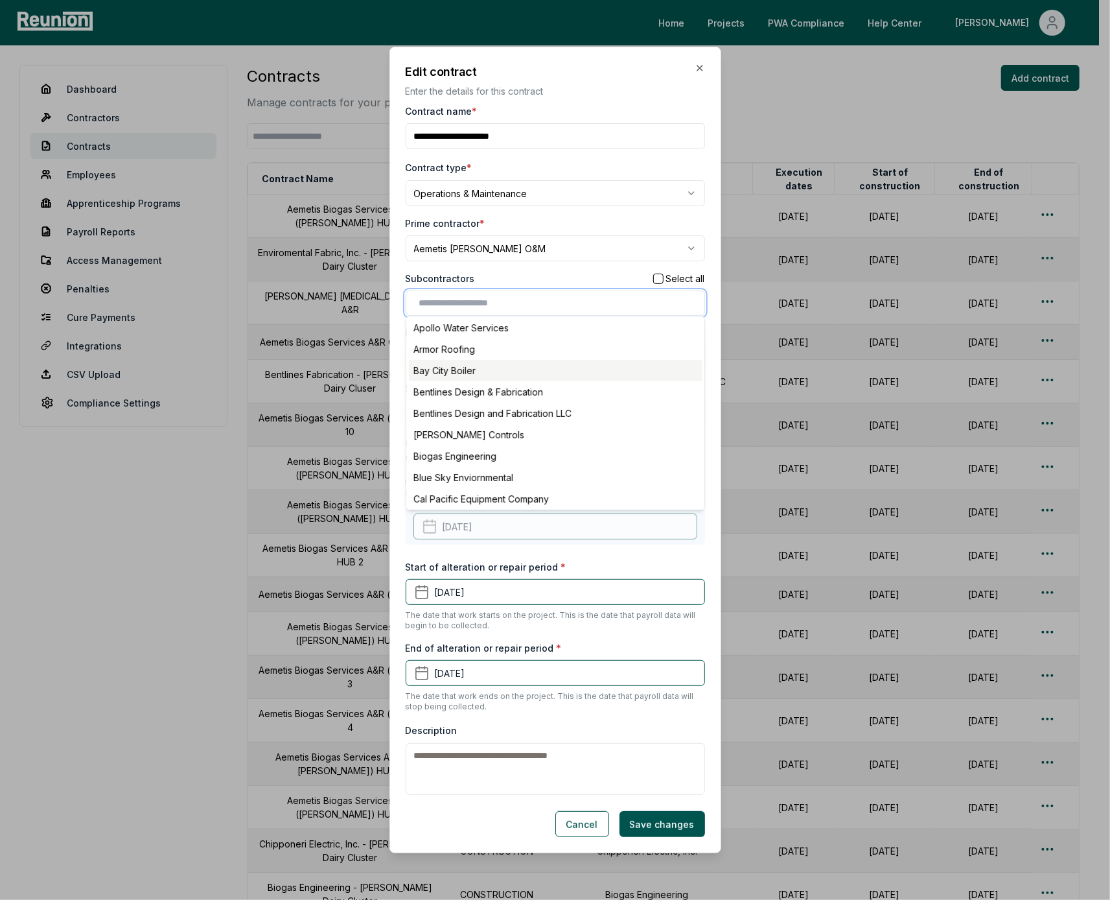
click at [485, 367] on div "Bay City Boiler" at bounding box center [555, 370] width 293 height 21
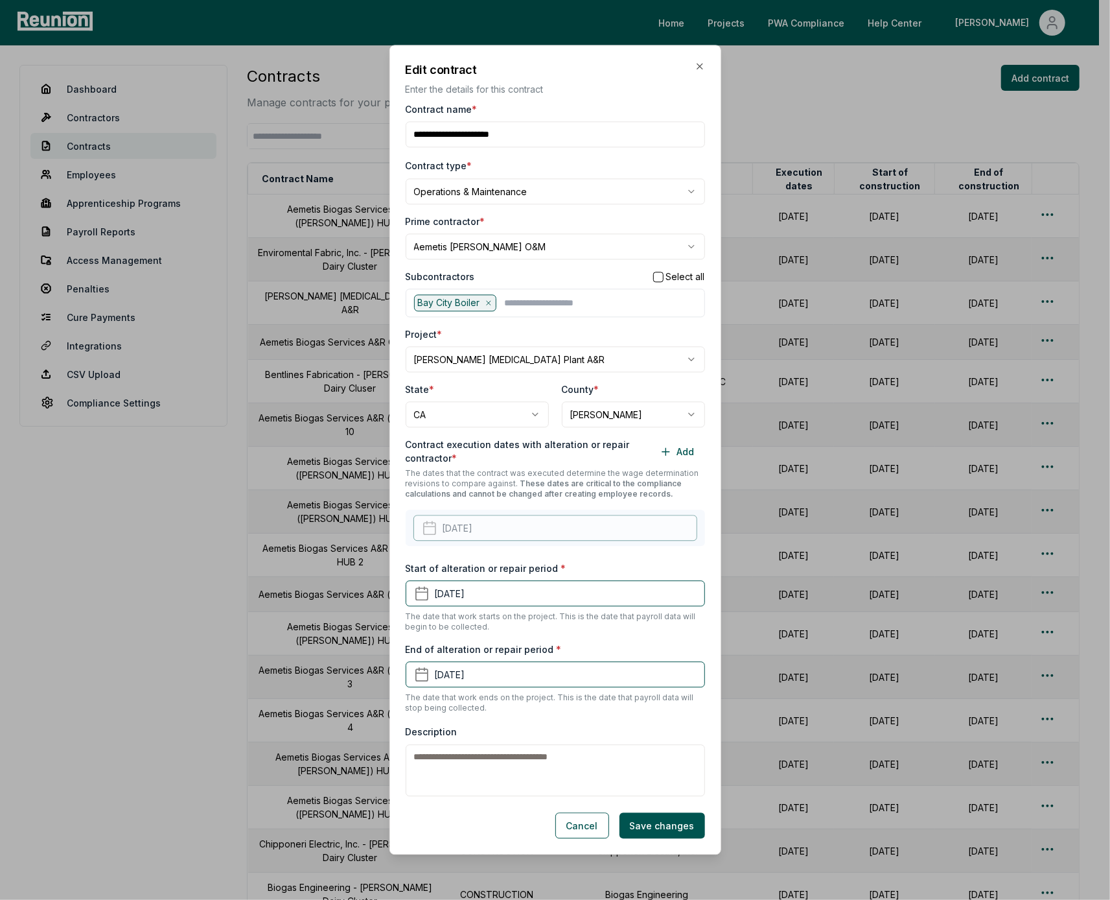
click at [702, 263] on div "**********" at bounding box center [556, 450] width 332 height 810
click at [653, 274] on button "button" at bounding box center [658, 277] width 10 height 10
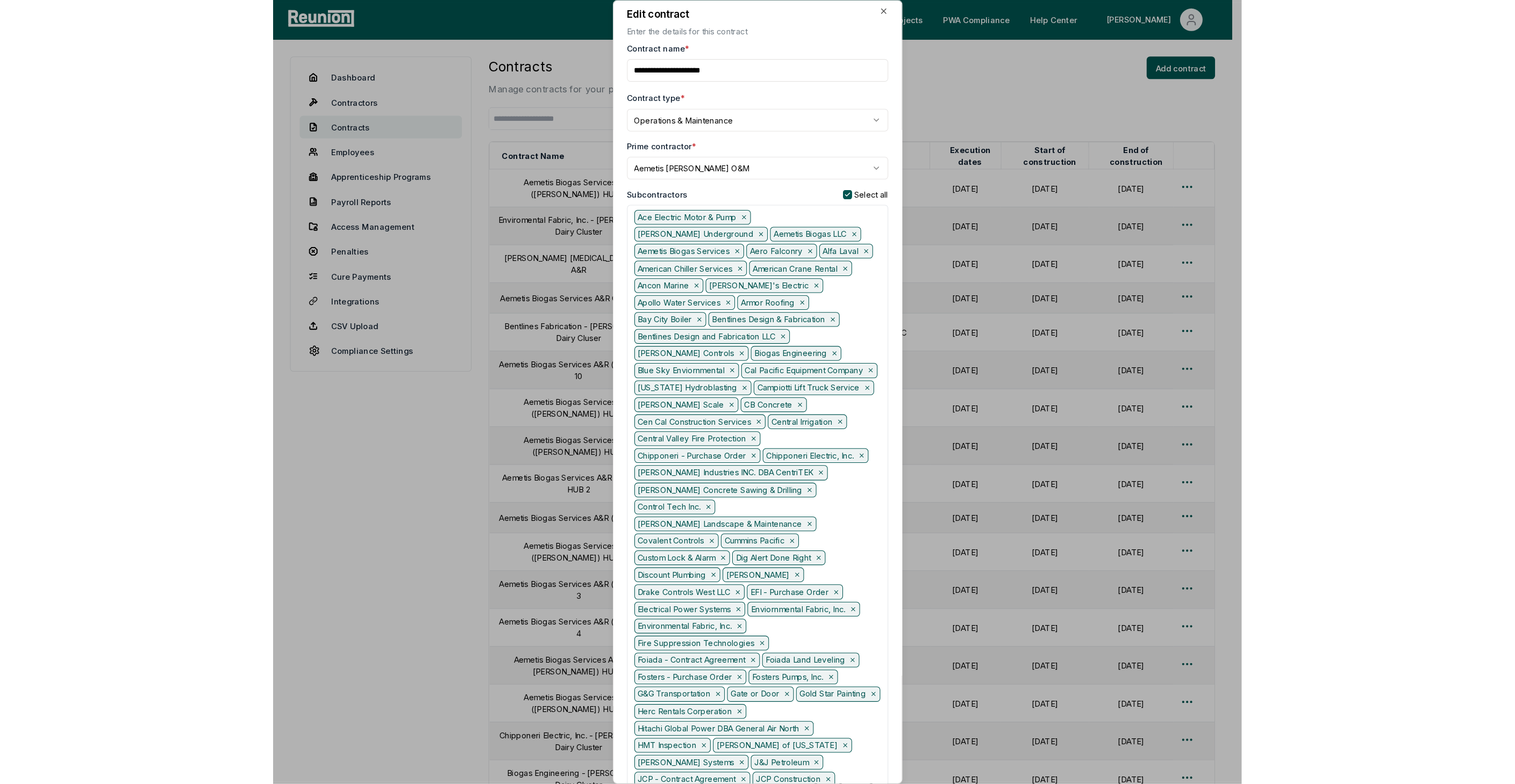
scroll to position [0, 0]
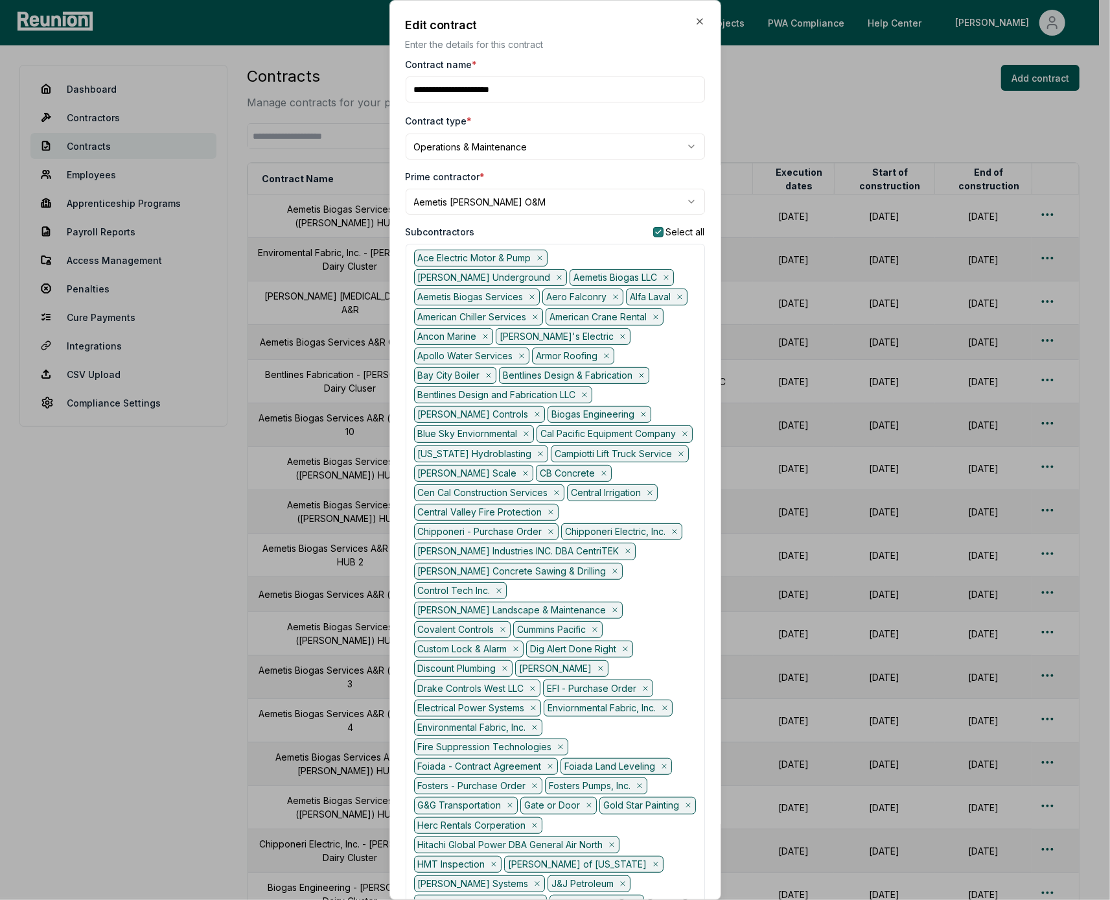
click at [653, 232] on button "button" at bounding box center [658, 232] width 10 height 10
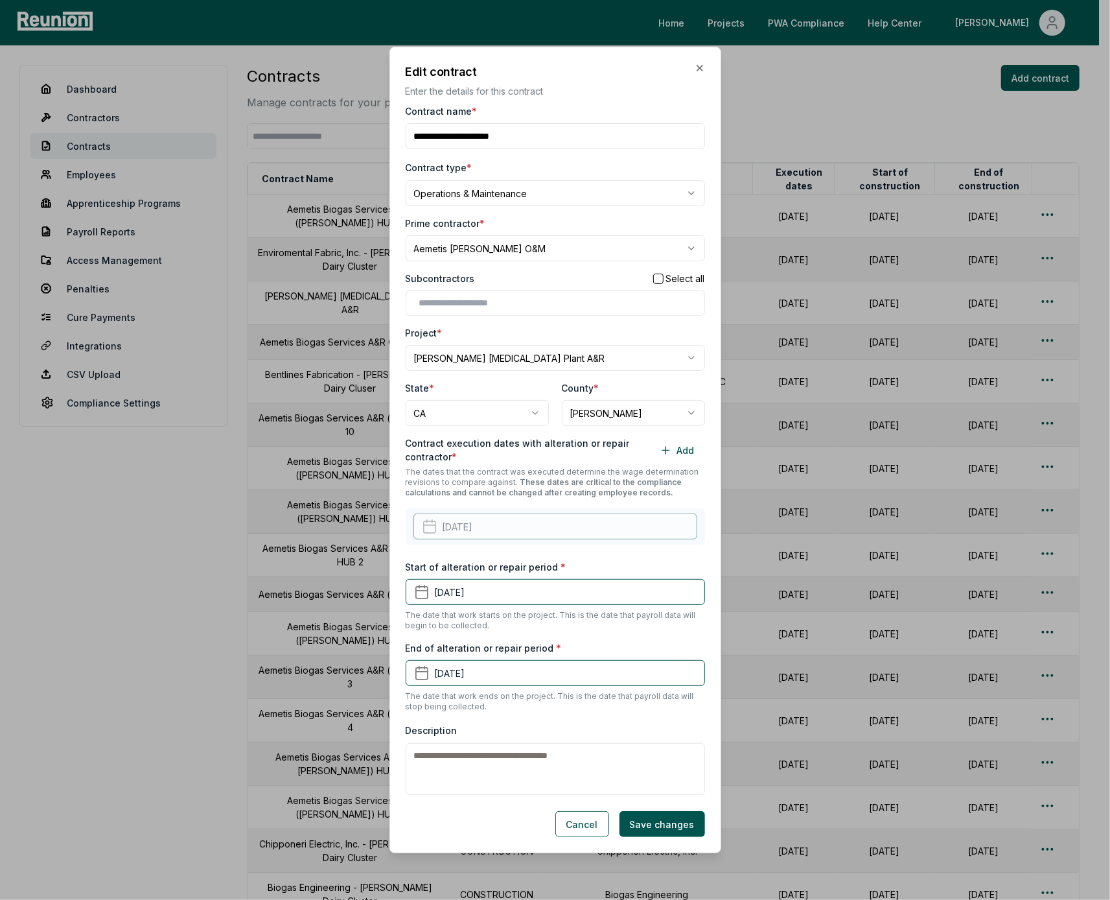
click at [703, 282] on div "**********" at bounding box center [556, 450] width 332 height 806
click at [695, 66] on icon "button" at bounding box center [700, 68] width 10 height 10
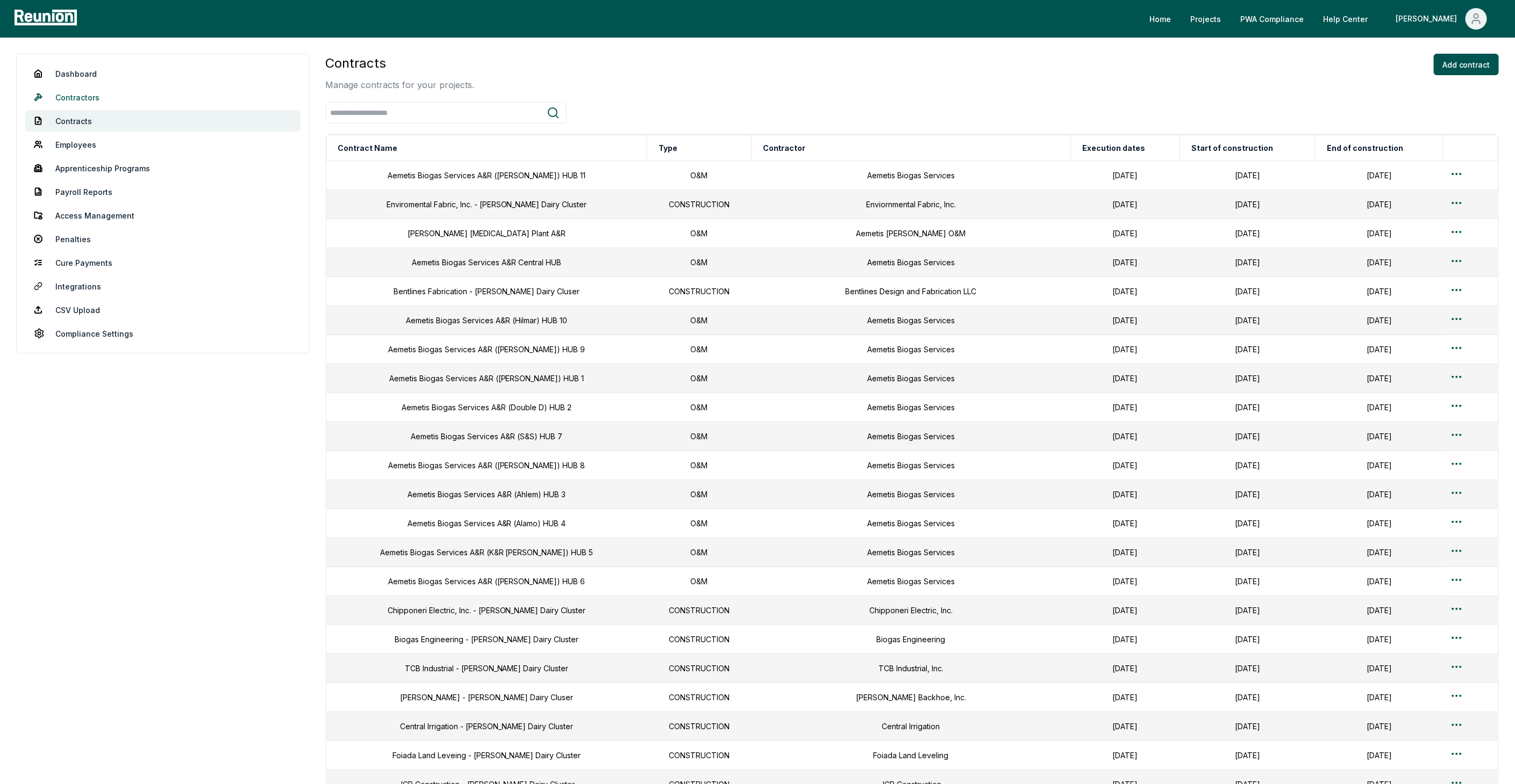
click at [84, 94] on link "Contractors" at bounding box center [163, 97] width 275 height 22
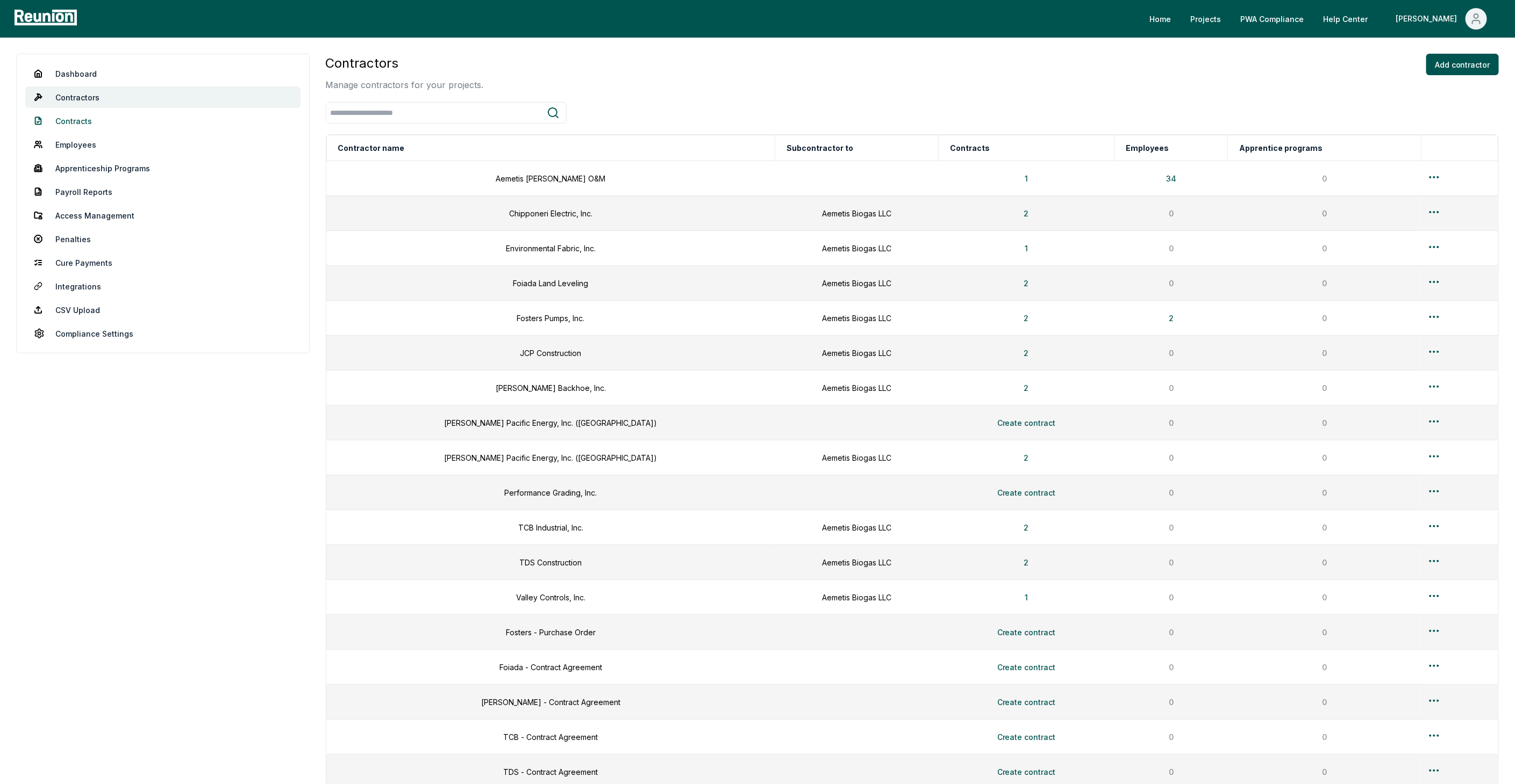
click at [78, 123] on link "Contracts" at bounding box center [163, 121] width 275 height 22
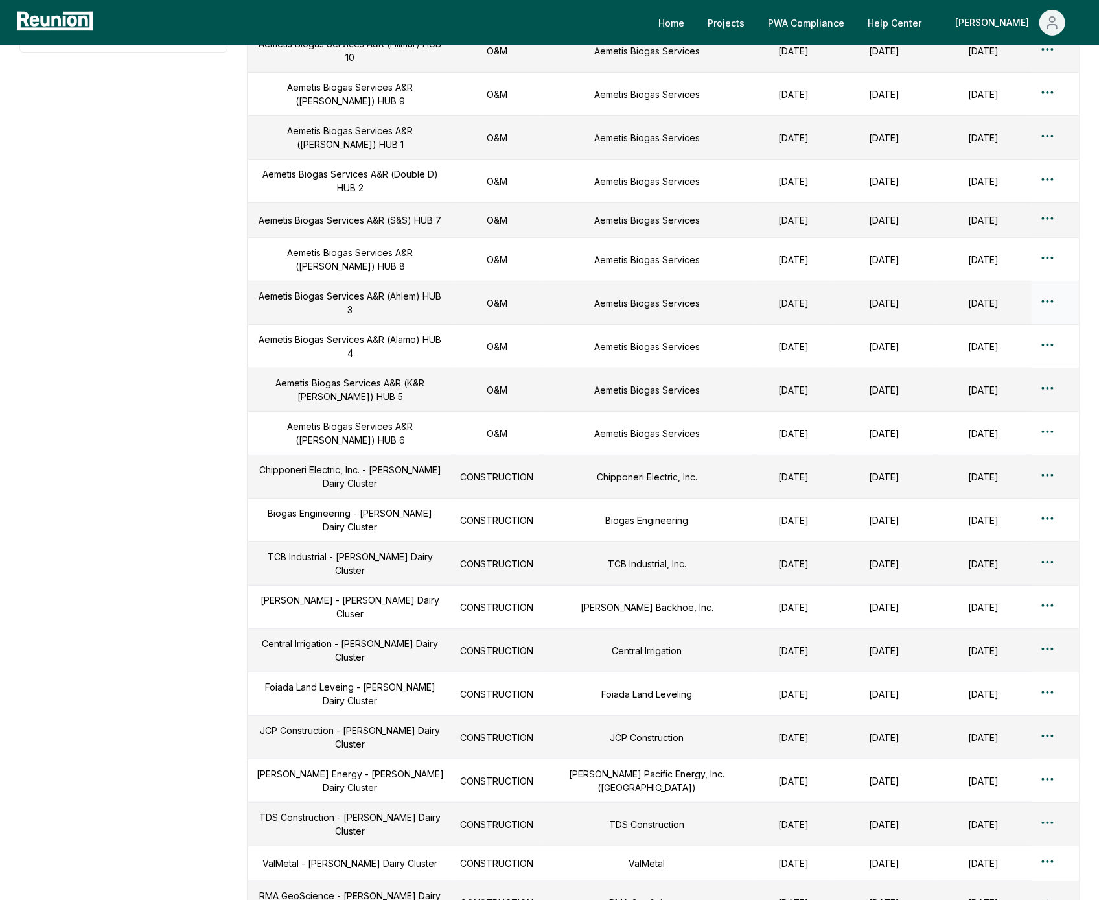
scroll to position [432, 0]
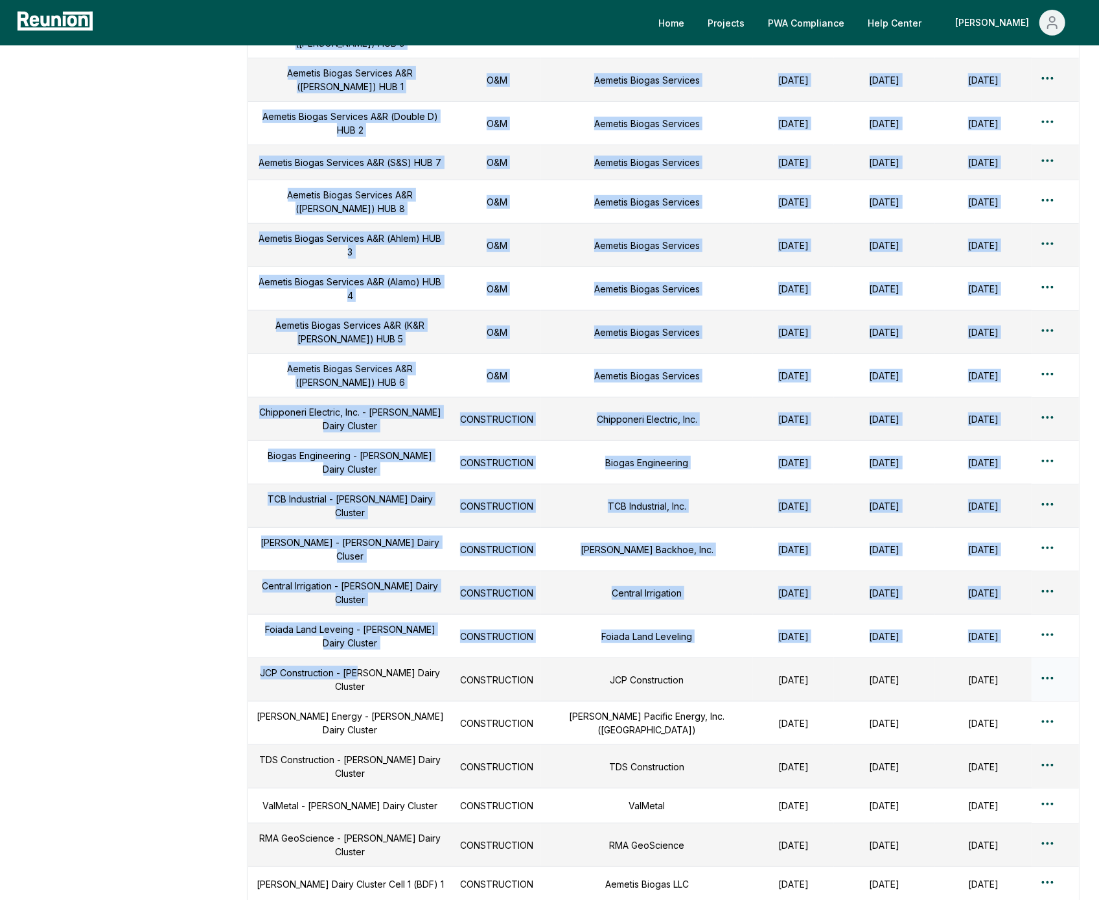
drag, startPoint x: 196, startPoint y: 355, endPoint x: 374, endPoint y: 612, distance: 312.1
click at [374, 612] on div "Dashboard Contractors Contracts Employees [DEMOGRAPHIC_DATA] Programs Payroll R…" at bounding box center [549, 341] width 1060 height 1416
drag, startPoint x: 374, startPoint y: 612, endPoint x: 211, endPoint y: 614, distance: 163.4
click at [213, 618] on aside "Dashboard Contractors Contracts Employees [DEMOGRAPHIC_DATA] Programs Payroll R…" at bounding box center [123, 341] width 208 height 1416
click at [169, 447] on aside "Dashboard Contractors Contracts Employees [DEMOGRAPHIC_DATA] Programs Payroll R…" at bounding box center [123, 341] width 208 height 1416
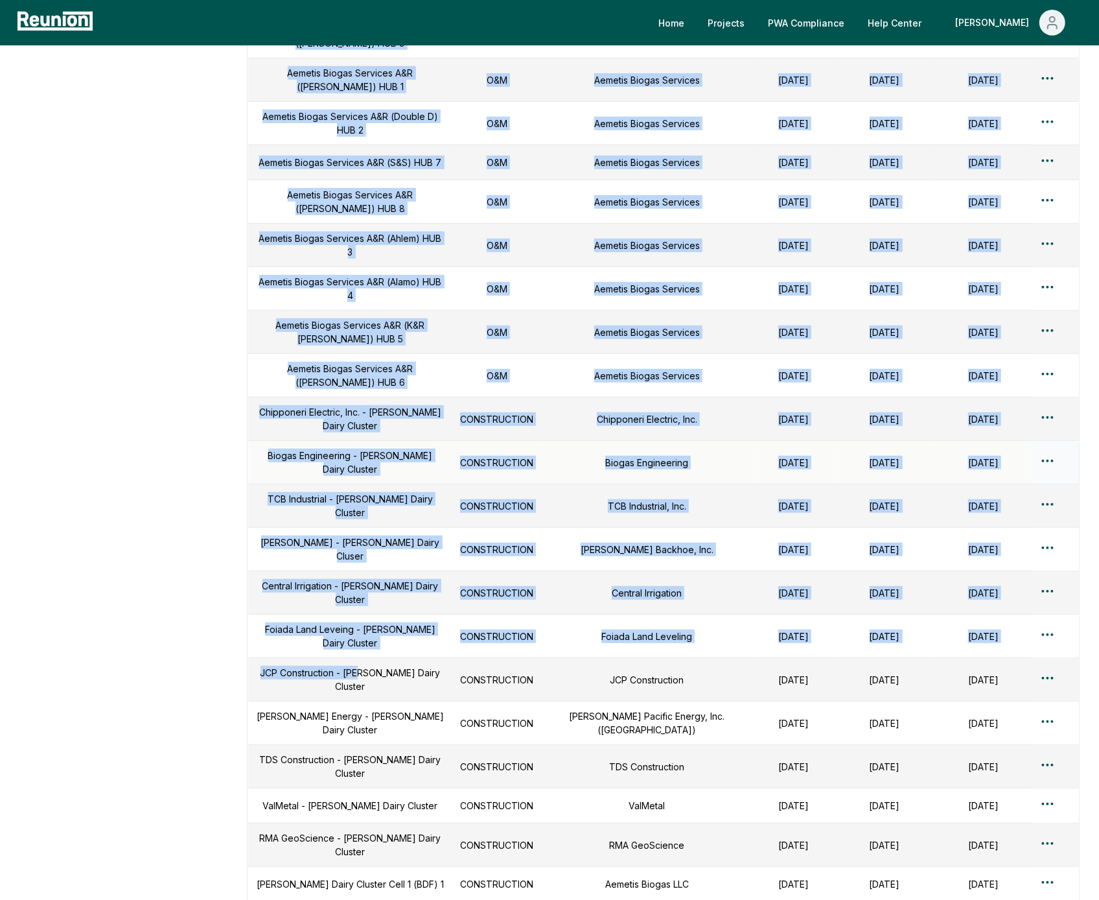
click at [259, 441] on td "Biogas Engineering - [PERSON_NAME] Dairy Cluster" at bounding box center [350, 462] width 205 height 43
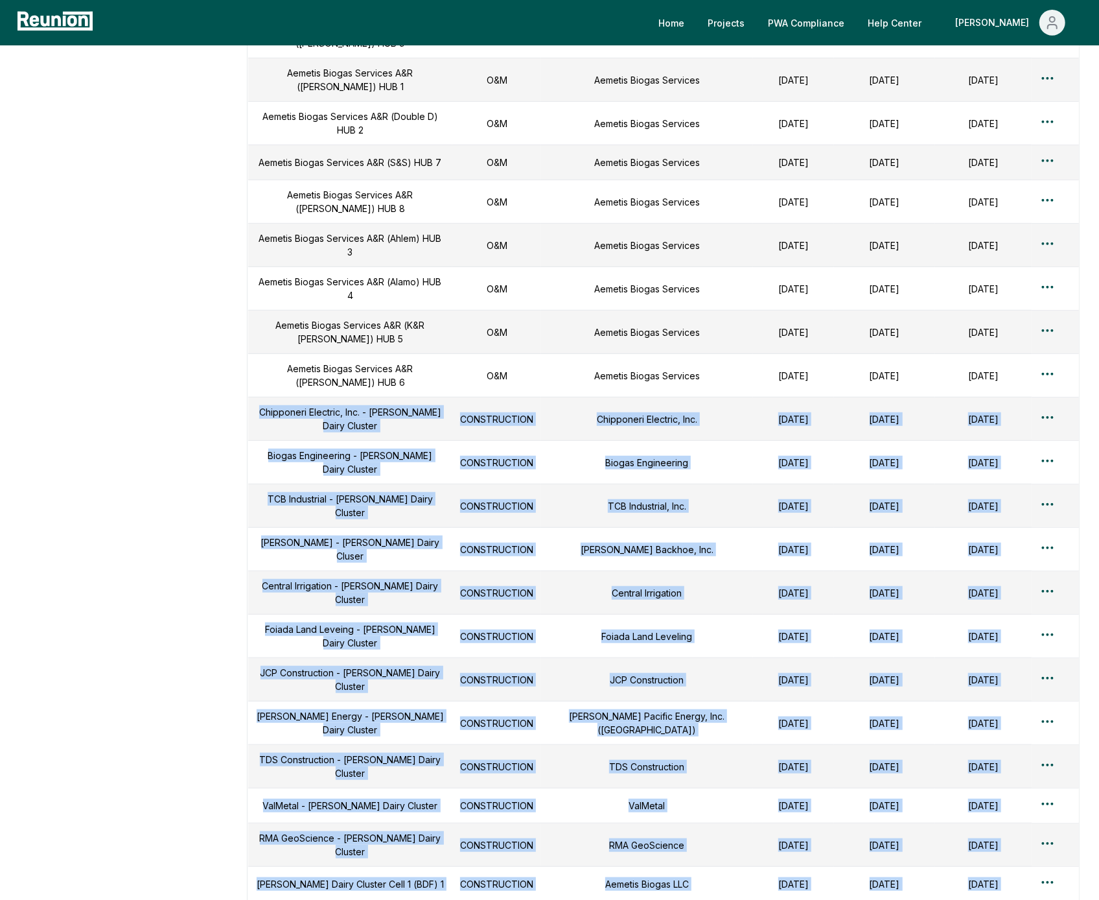
drag, startPoint x: 249, startPoint y: 360, endPoint x: 479, endPoint y: 825, distance: 518.6
click at [479, 825] on tbody "Aemetis Biogas Services A&R ([PERSON_NAME]) HUB 11 O&M Aemetis Biogas Services …" at bounding box center [663, 354] width 831 height 1182
click at [452, 867] on td "[PERSON_NAME] Dairy Cluster Cell 1 (BDF) 1" at bounding box center [350, 884] width 205 height 35
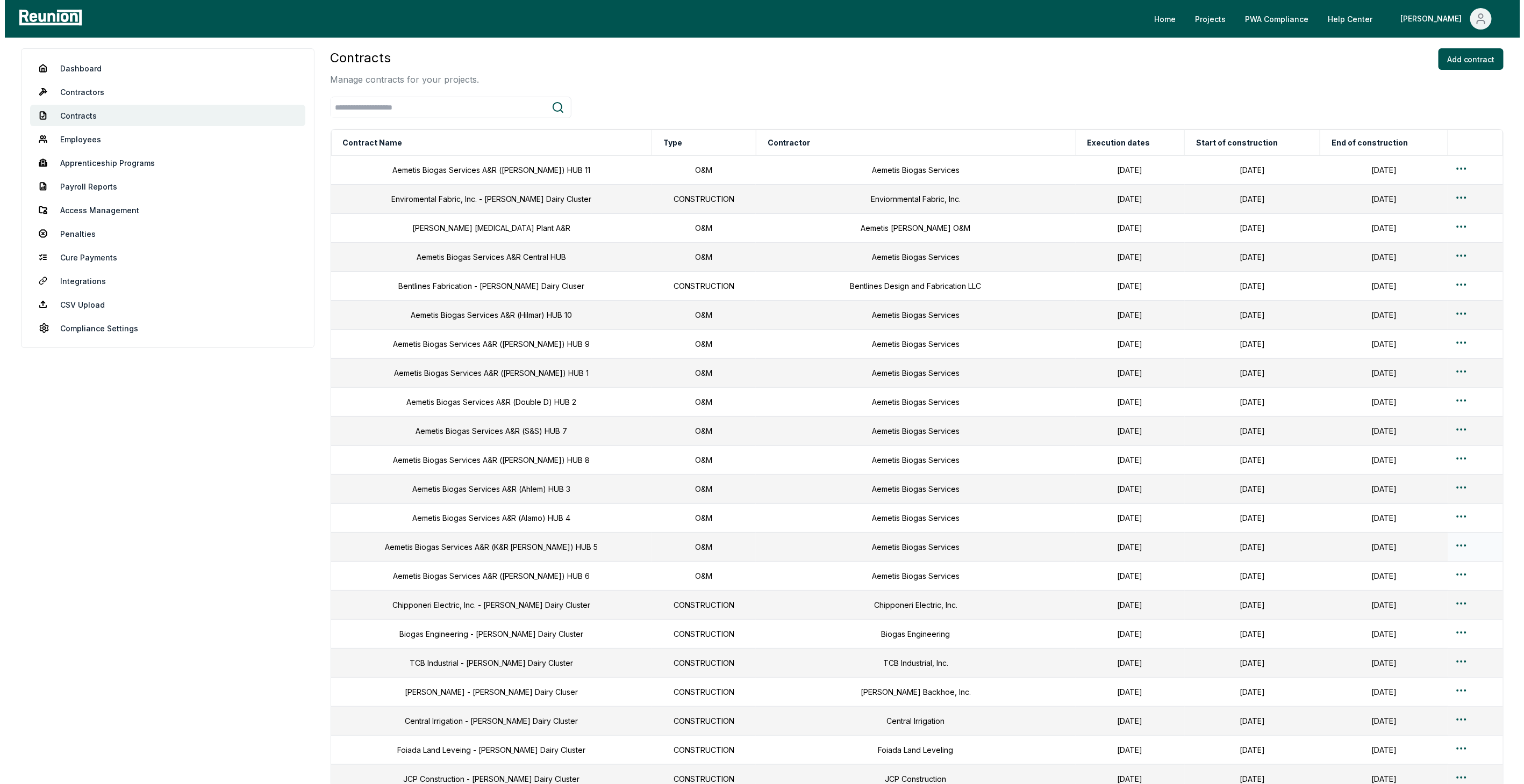
scroll to position [0, 0]
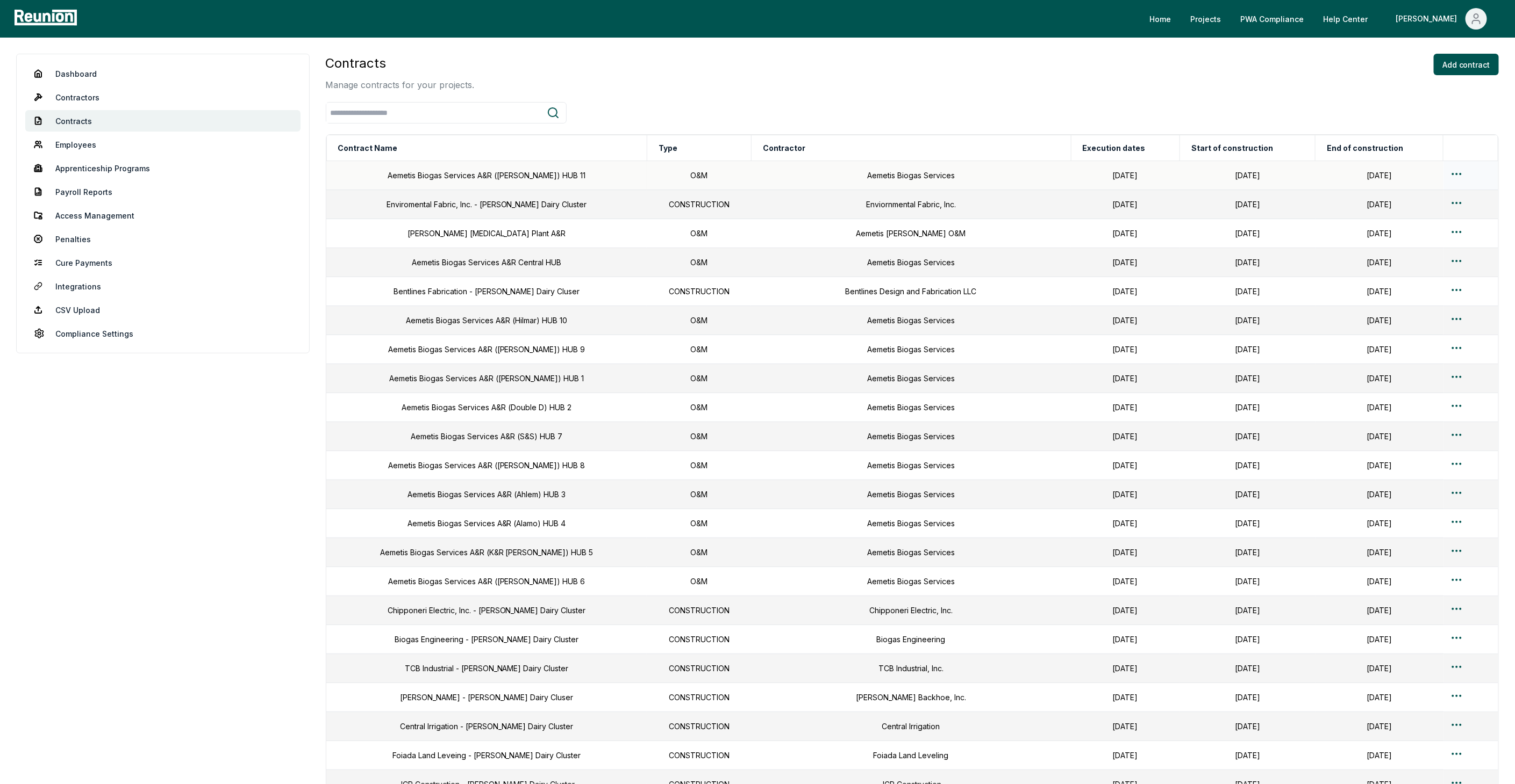
click at [793, 172] on html "Please visit us on your desktop We're working on making our marketplace mobile-…" at bounding box center [757, 538] width 1515 height 1076
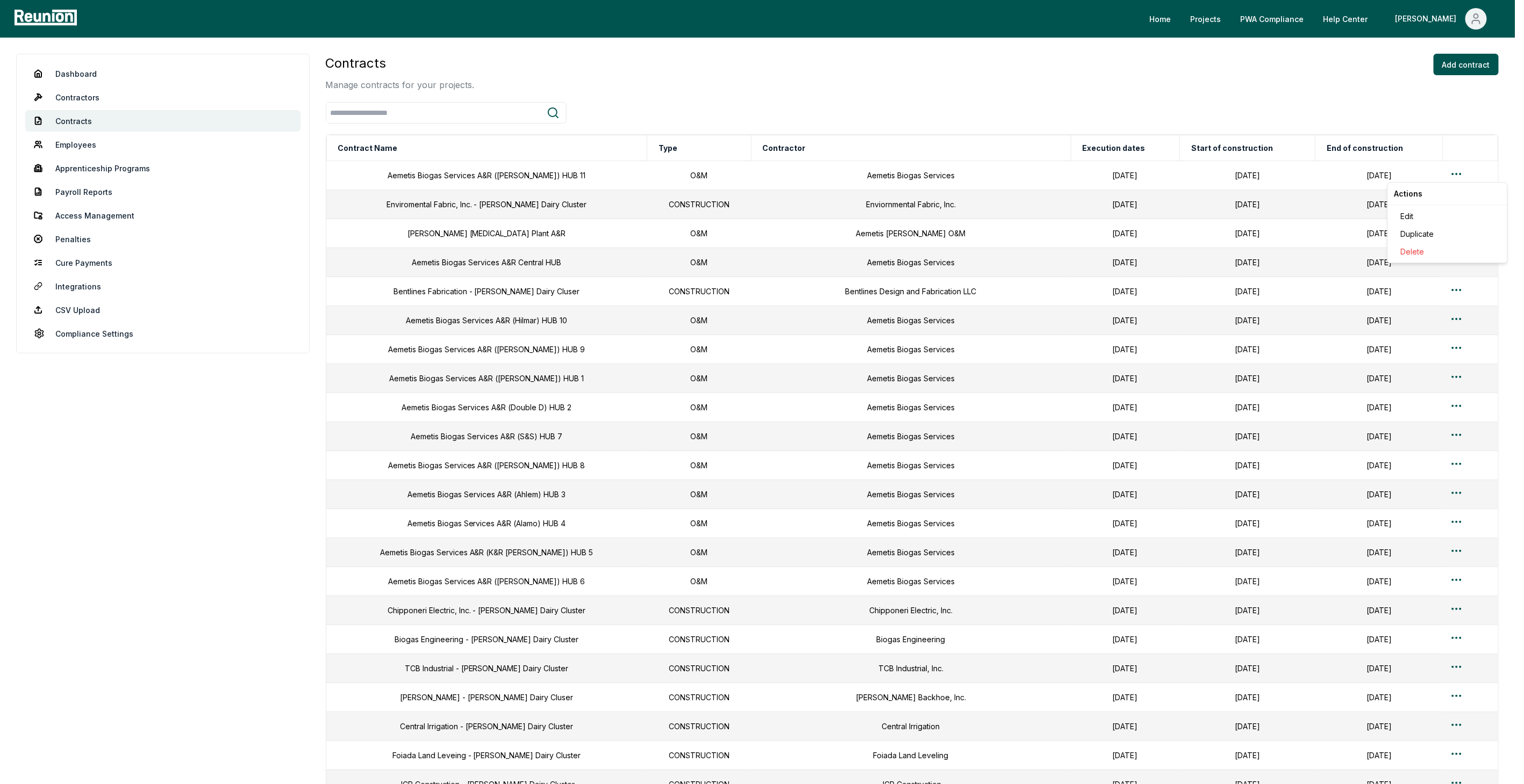
click at [793, 207] on div "Actions Edit Duplicate Delete" at bounding box center [1447, 223] width 120 height 81
click at [793, 216] on div "Edit" at bounding box center [1447, 215] width 102 height 17
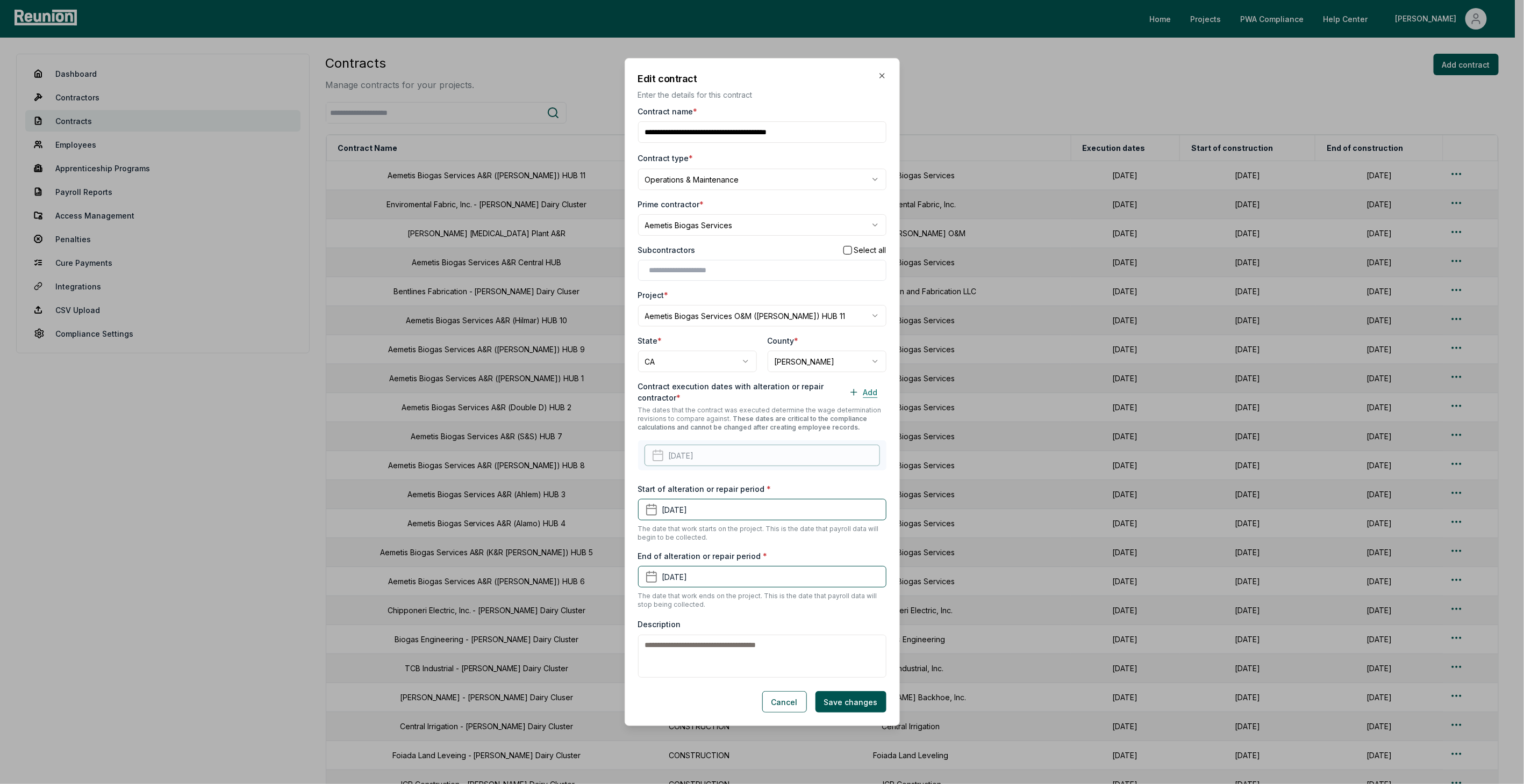
click at [793, 392] on button "Add" at bounding box center [863, 392] width 46 height 22
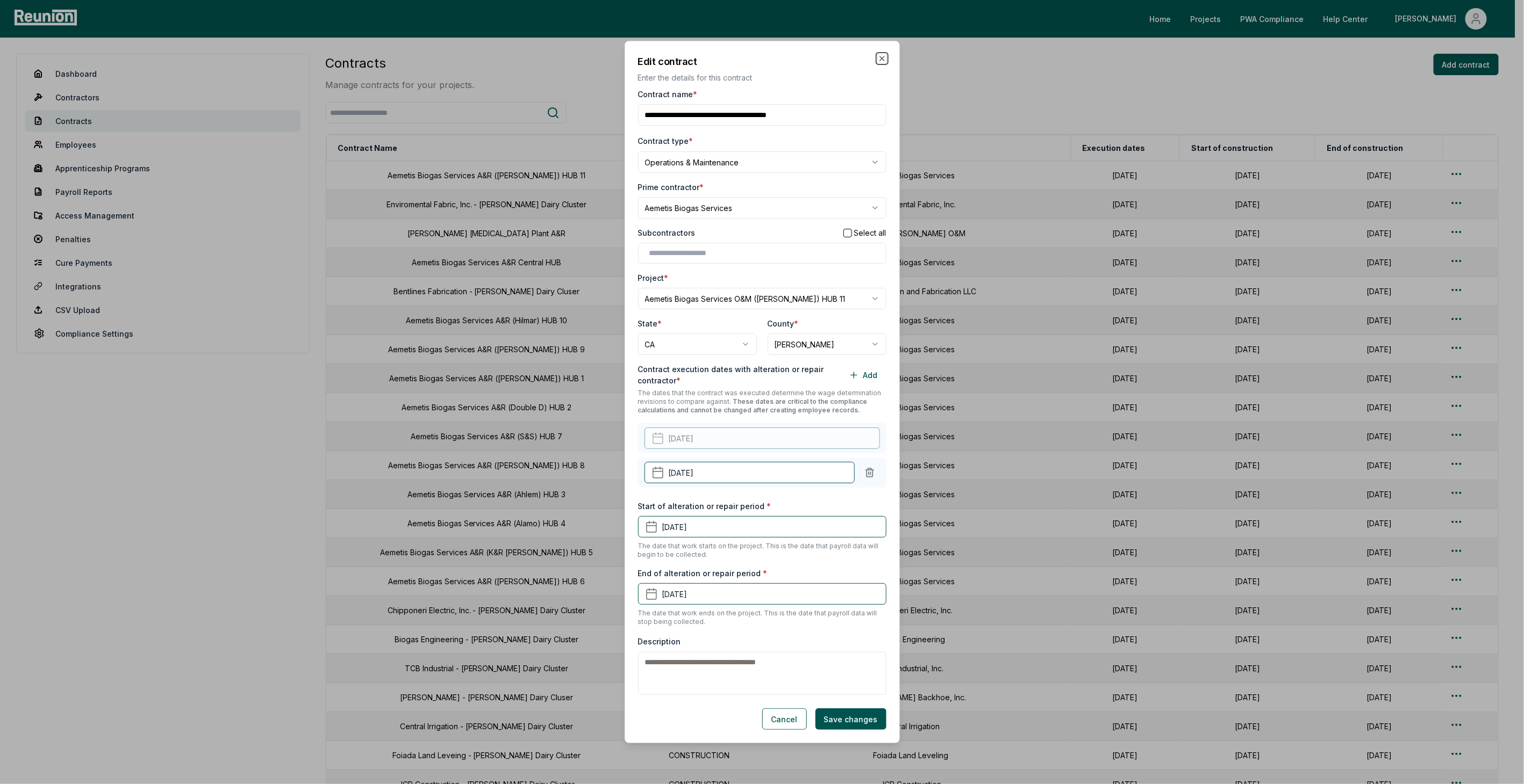
click at [793, 58] on div "**********" at bounding box center [762, 392] width 275 height 703
click at [793, 57] on icon "button" at bounding box center [881, 58] width 4 height 4
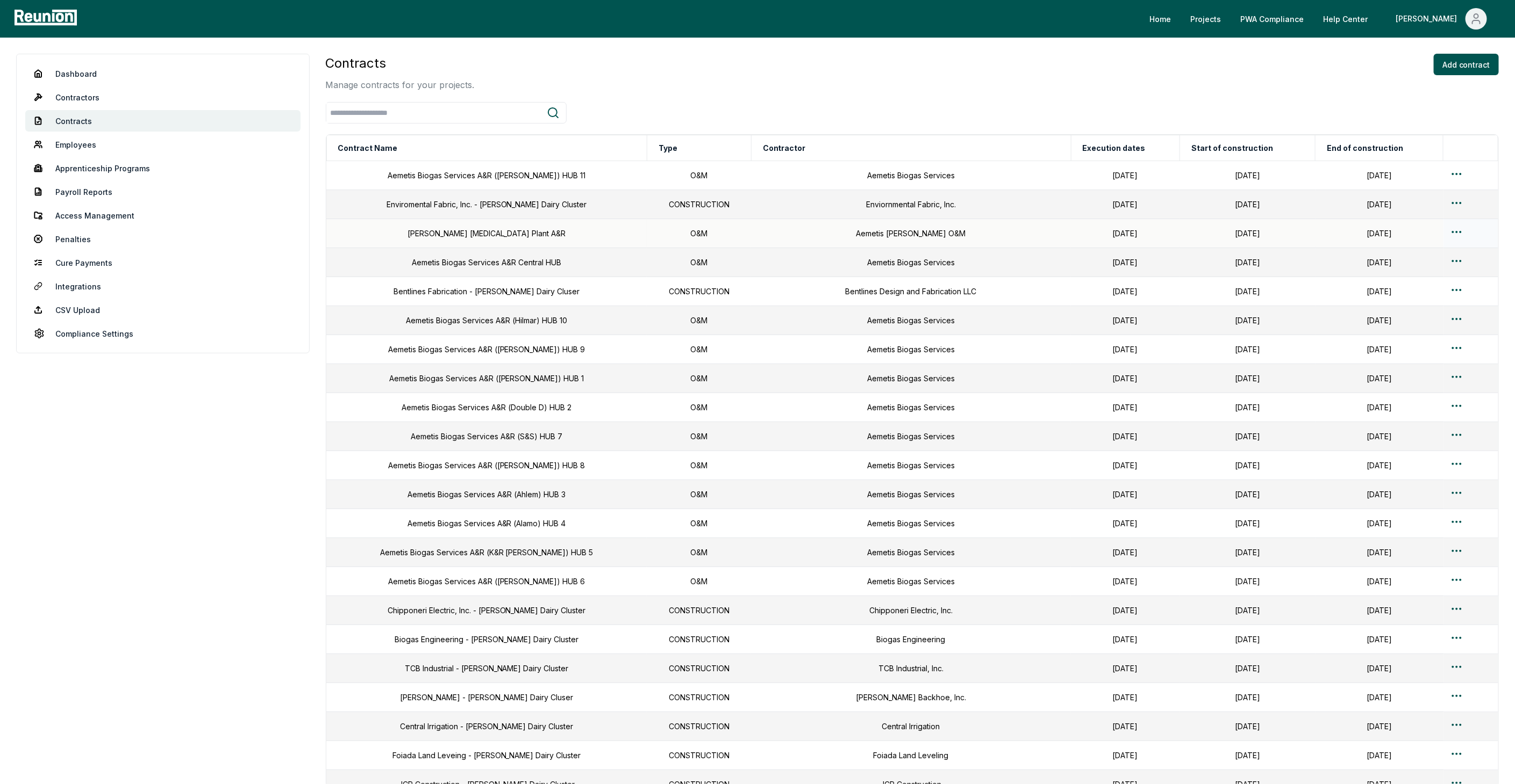
click at [793, 231] on html "Please visit us on your desktop We're working on making our marketplace mobile-…" at bounding box center [757, 538] width 1515 height 1076
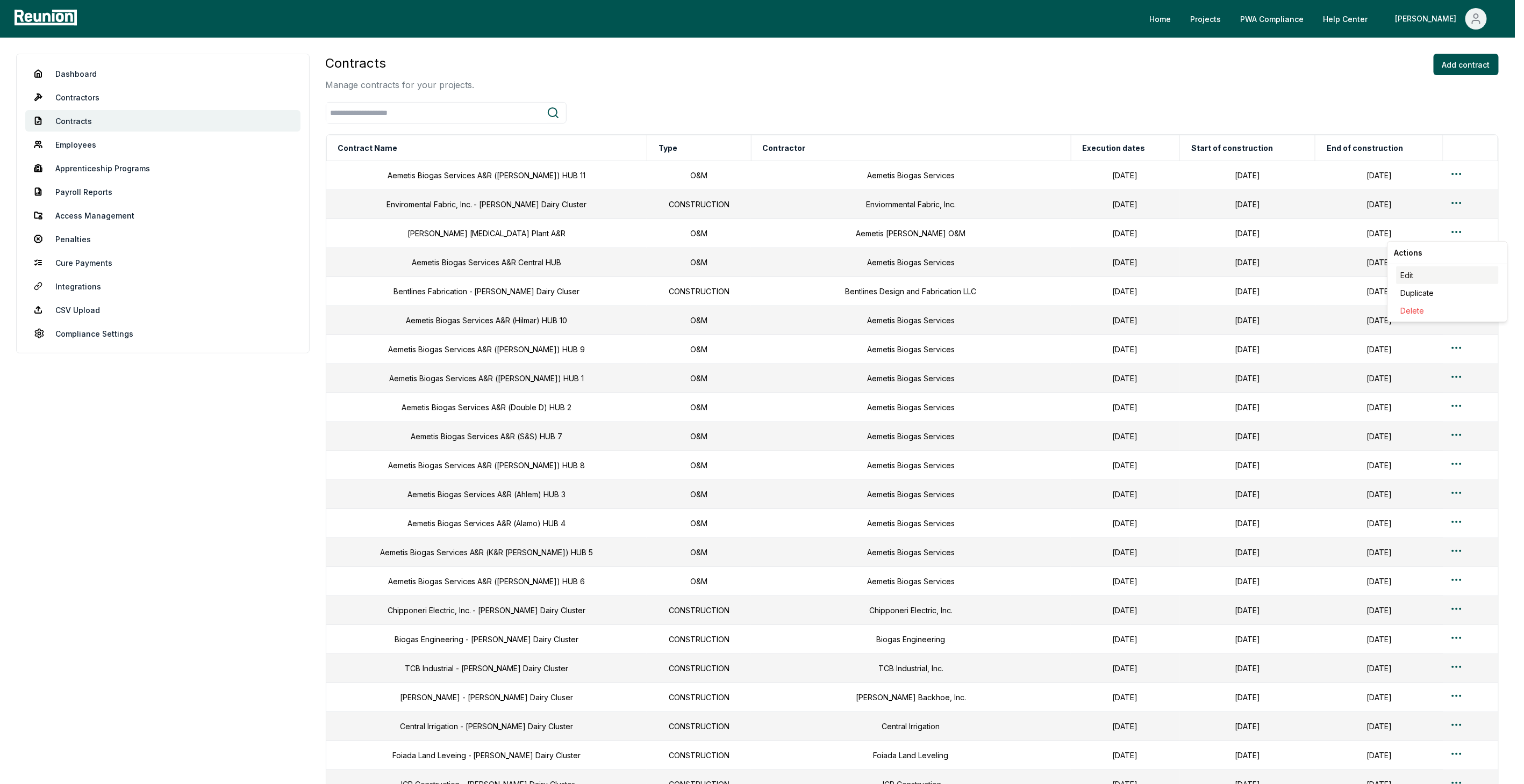
click at [793, 269] on div "Edit" at bounding box center [1447, 275] width 102 height 17
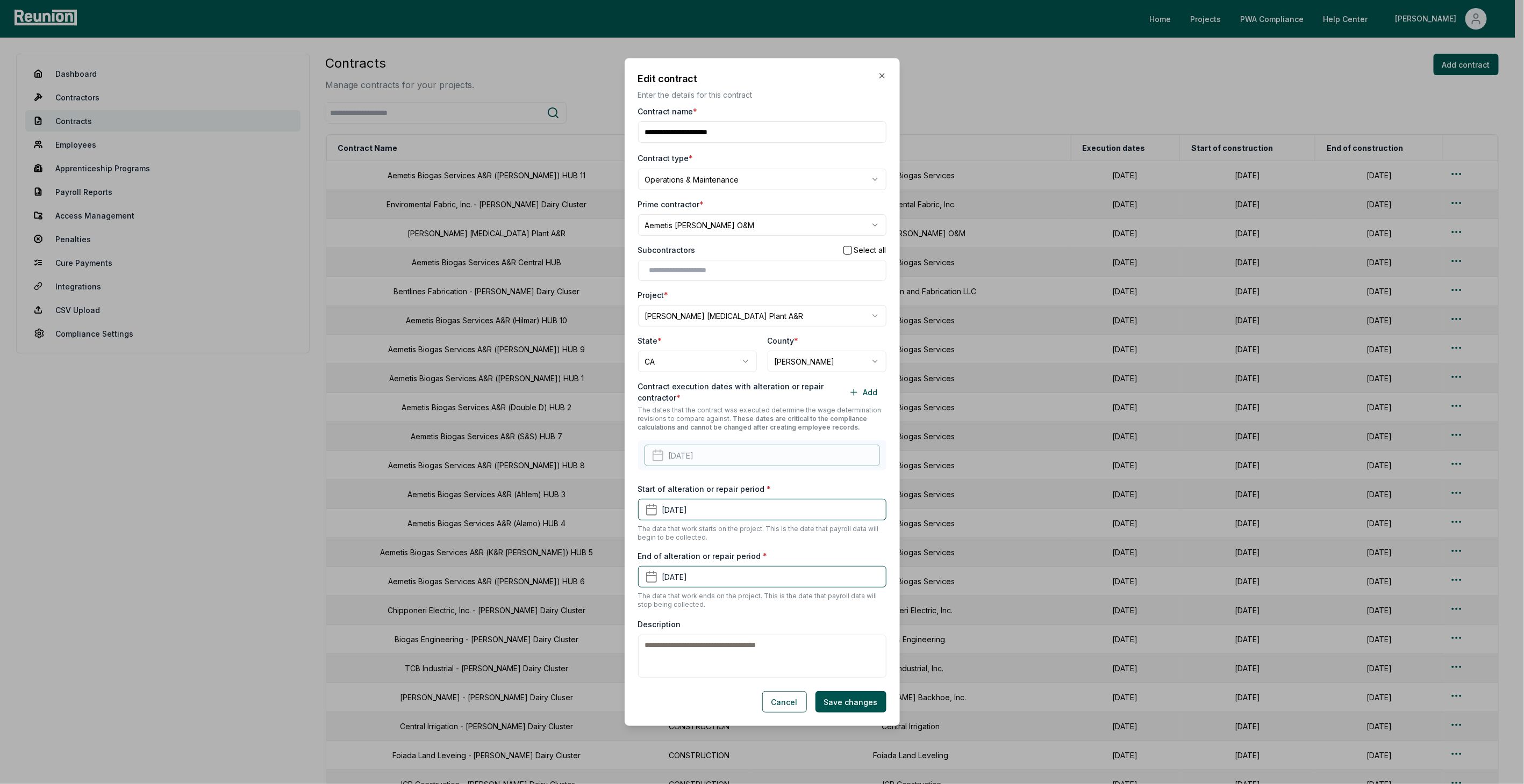
click at [793, 249] on button "button" at bounding box center [847, 250] width 8 height 8
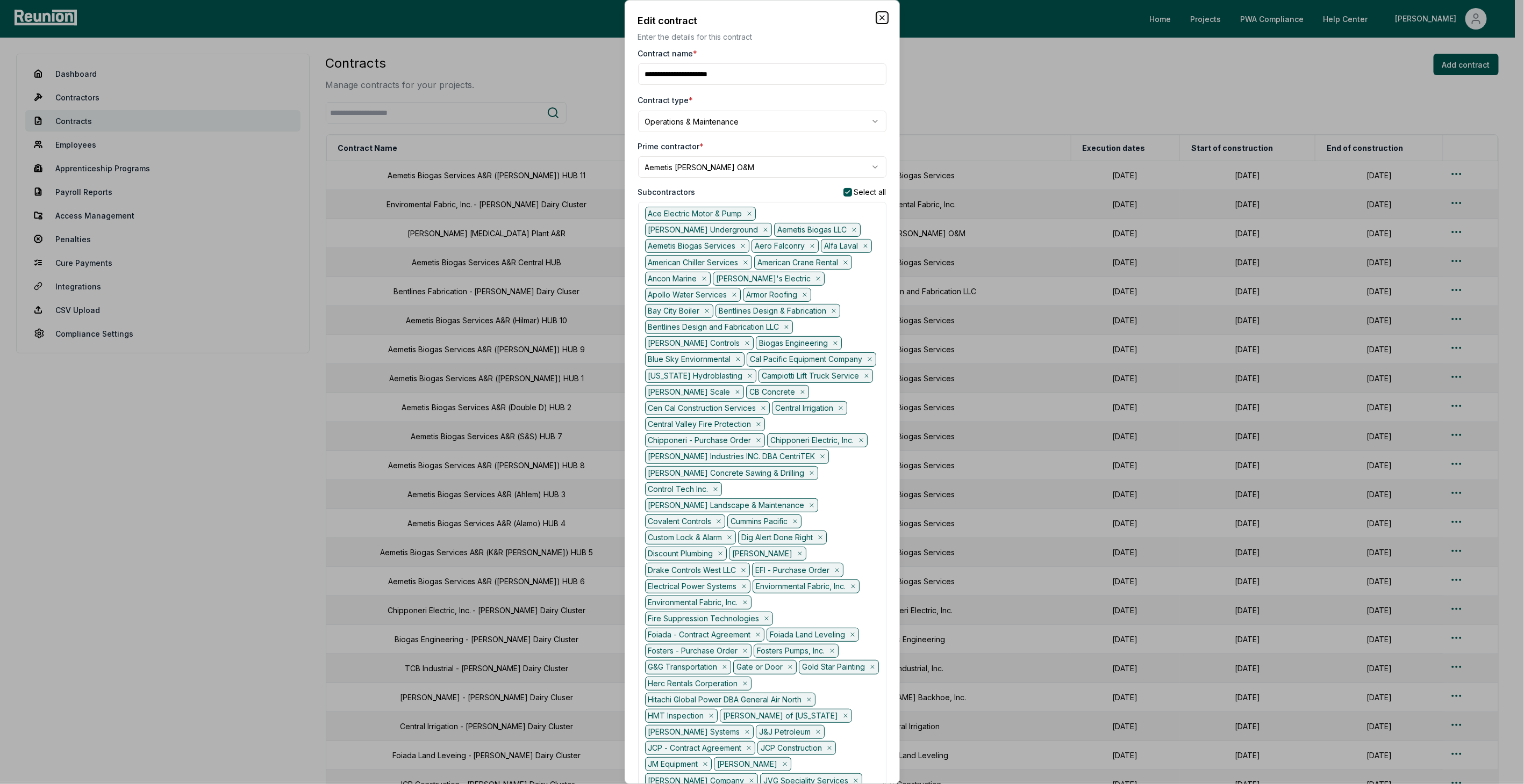
click at [793, 21] on icon "button" at bounding box center [882, 17] width 8 height 8
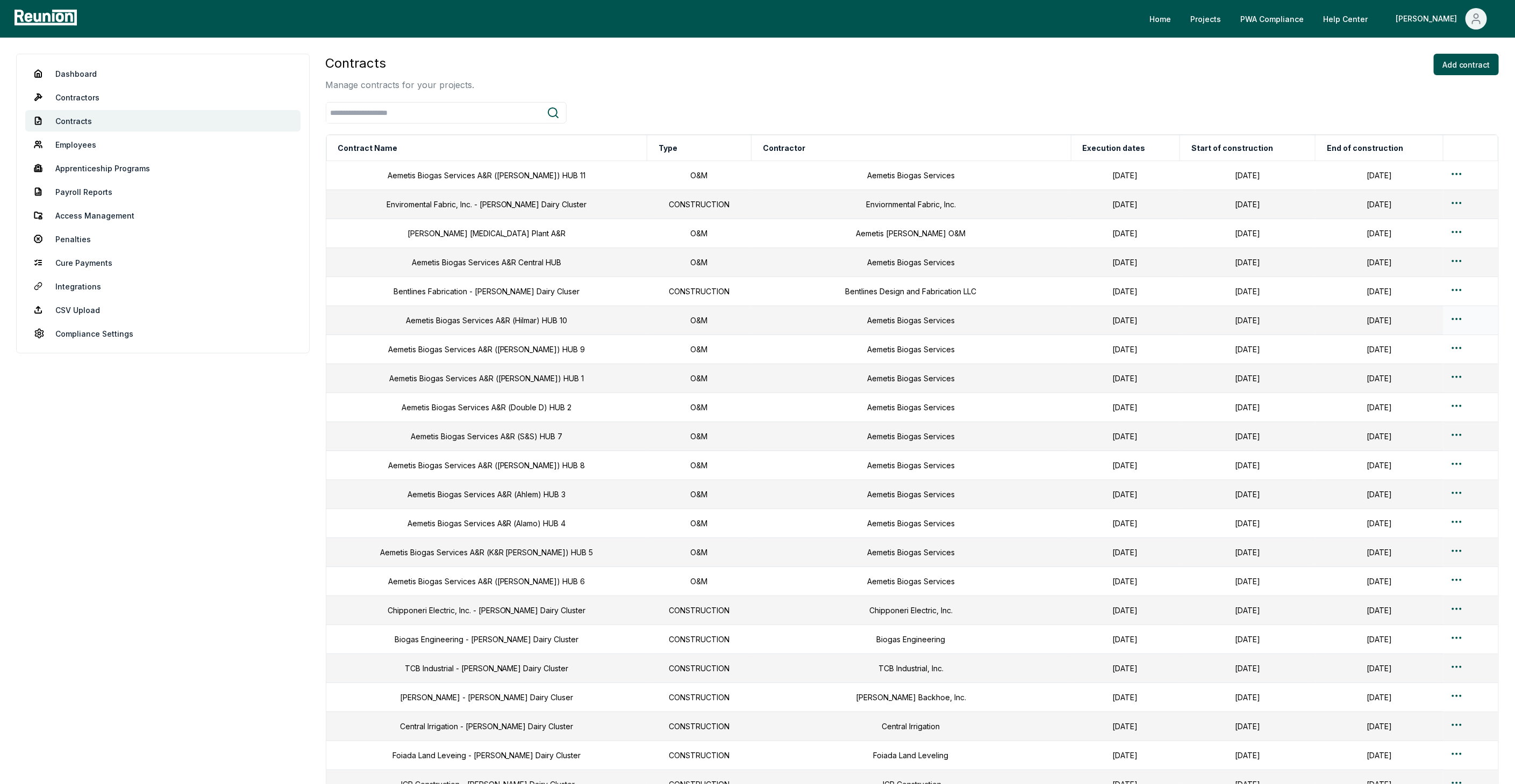
scroll to position [60, 0]
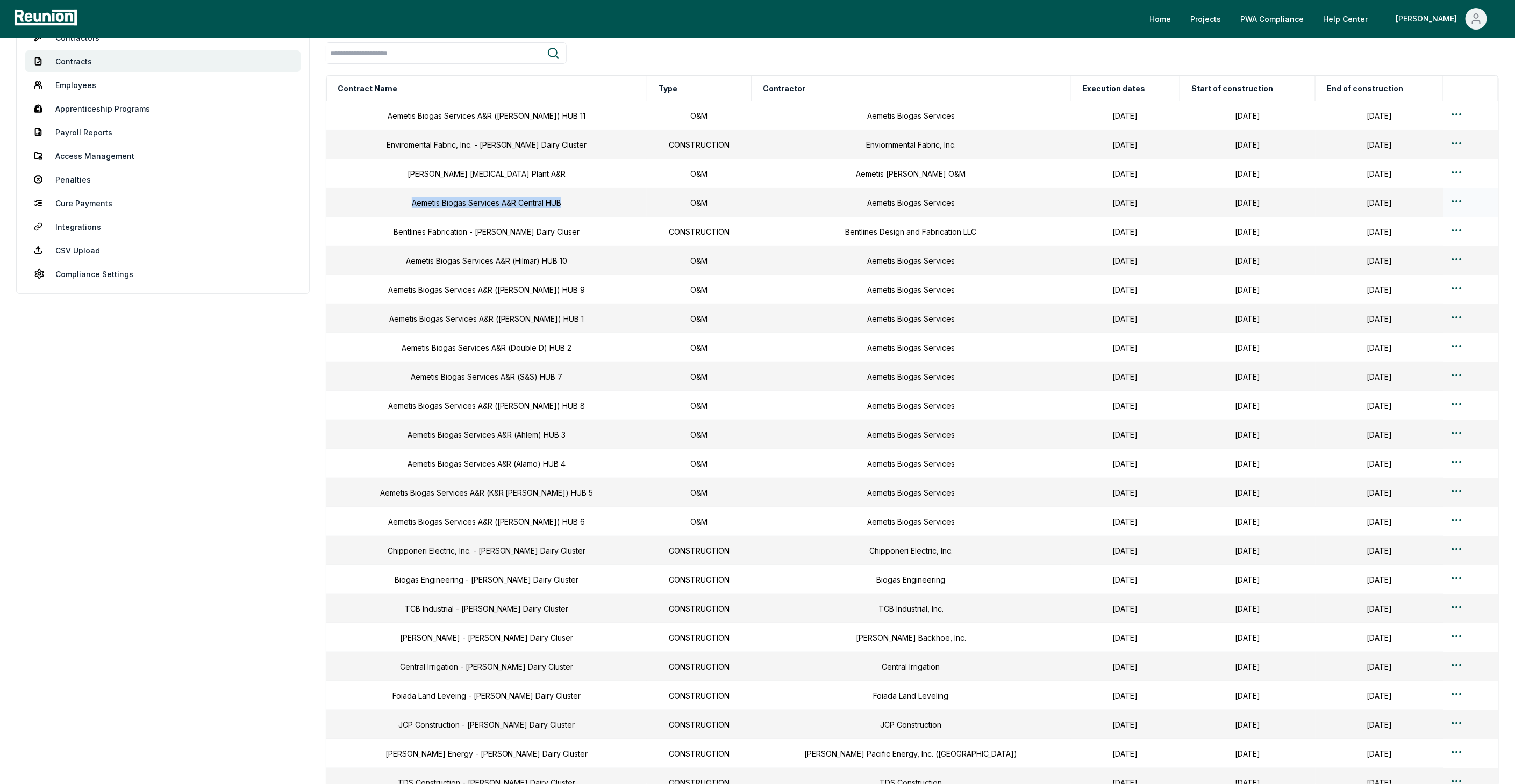
drag, startPoint x: 391, startPoint y: 200, endPoint x: 599, endPoint y: 211, distance: 208.3
click at [599, 211] on td "Aemetis Biogas Services A&R Central HUB" at bounding box center [486, 203] width 320 height 29
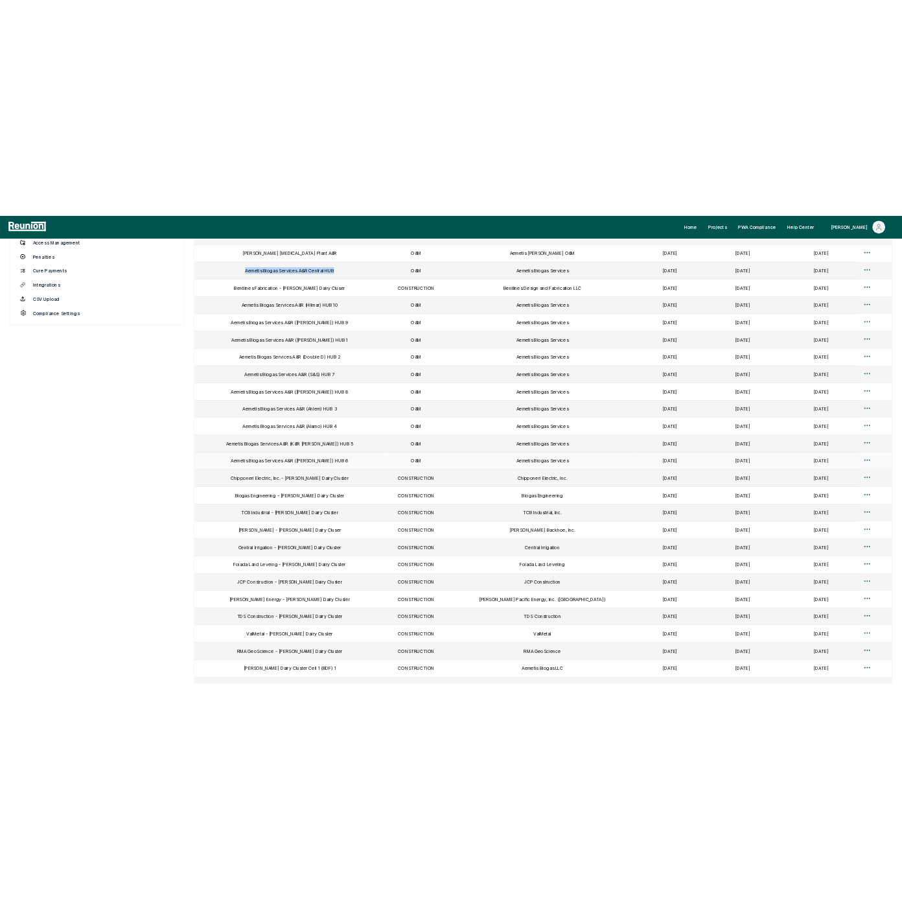
scroll to position [144, 0]
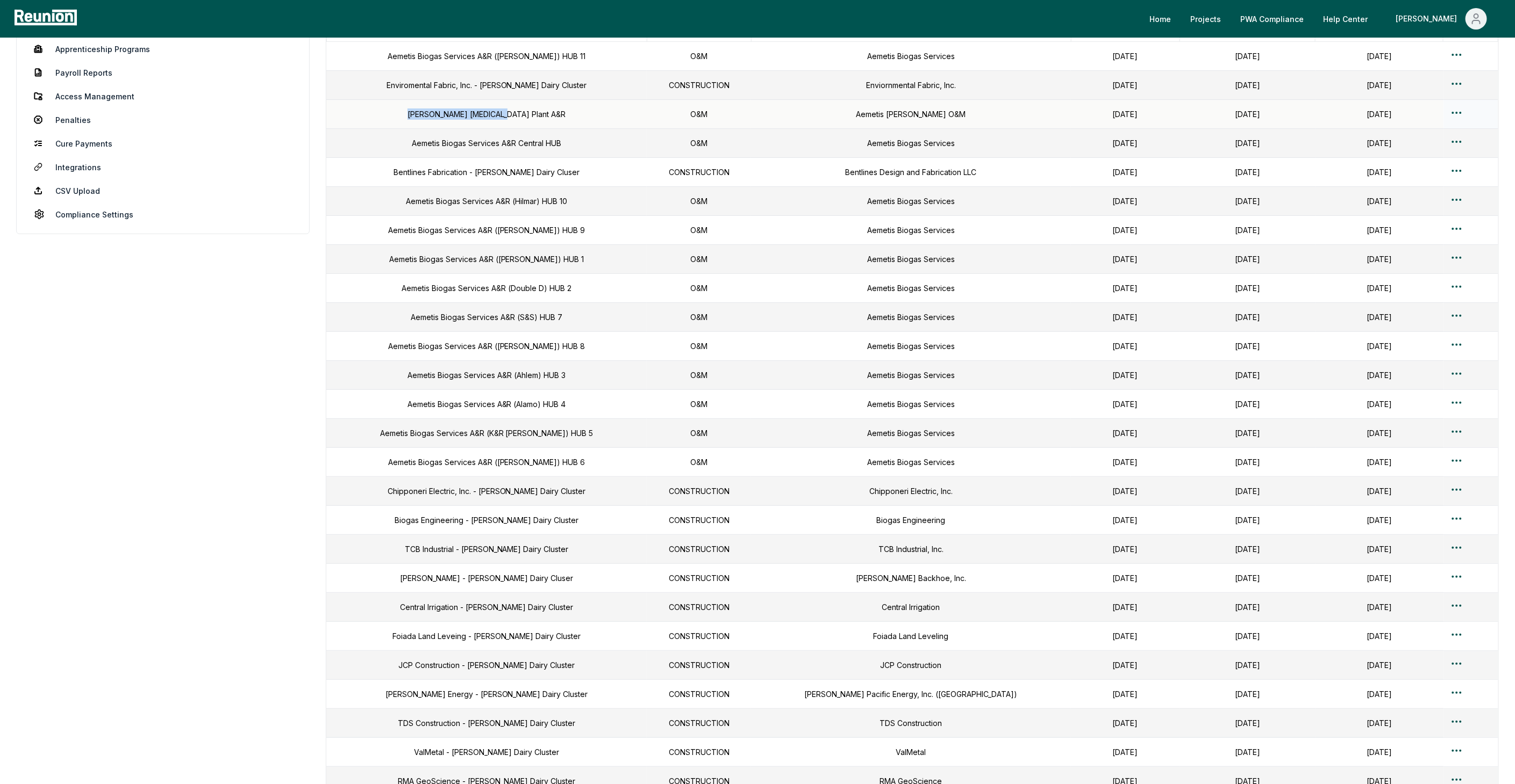
drag, startPoint x: 546, startPoint y: 119, endPoint x: 427, endPoint y: 114, distance: 119.1
click at [427, 114] on td "[PERSON_NAME] [MEDICAL_DATA] Plant A&R" at bounding box center [486, 114] width 320 height 29
click at [321, 219] on div "Dashboard Contractors Contracts Employees [DEMOGRAPHIC_DATA] Programs Payroll R…" at bounding box center [757, 437] width 1483 height 1005
